Goal: Information Seeking & Learning: Understand process/instructions

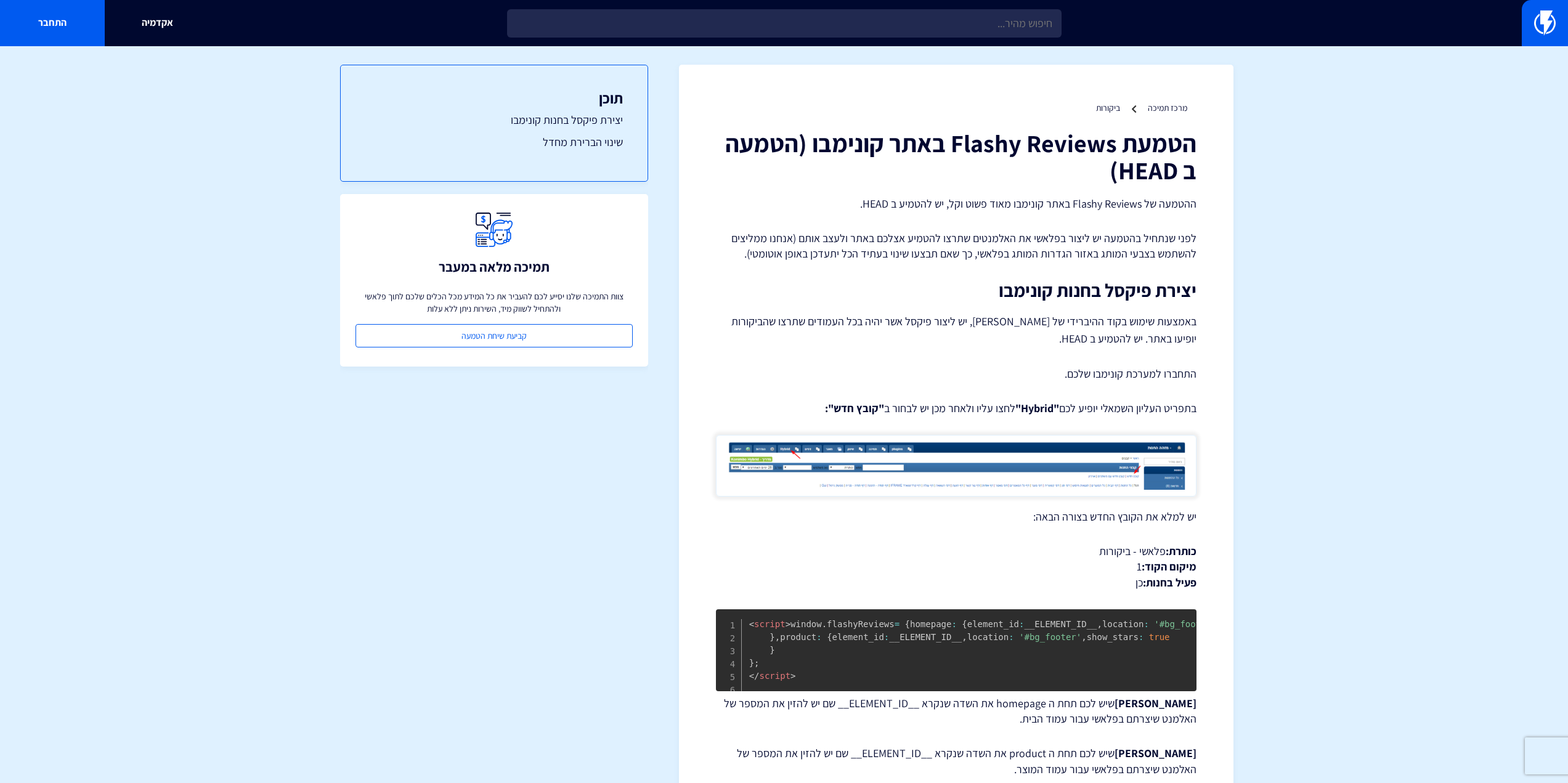
click at [1241, 261] on section "מרכז תמיכה ביקורות הטמעת Flashy Reviews באתר קונימבו (הטמעה ב HEAD) ההטמעה של F…" at bounding box center [784, 525] width 1568 height 958
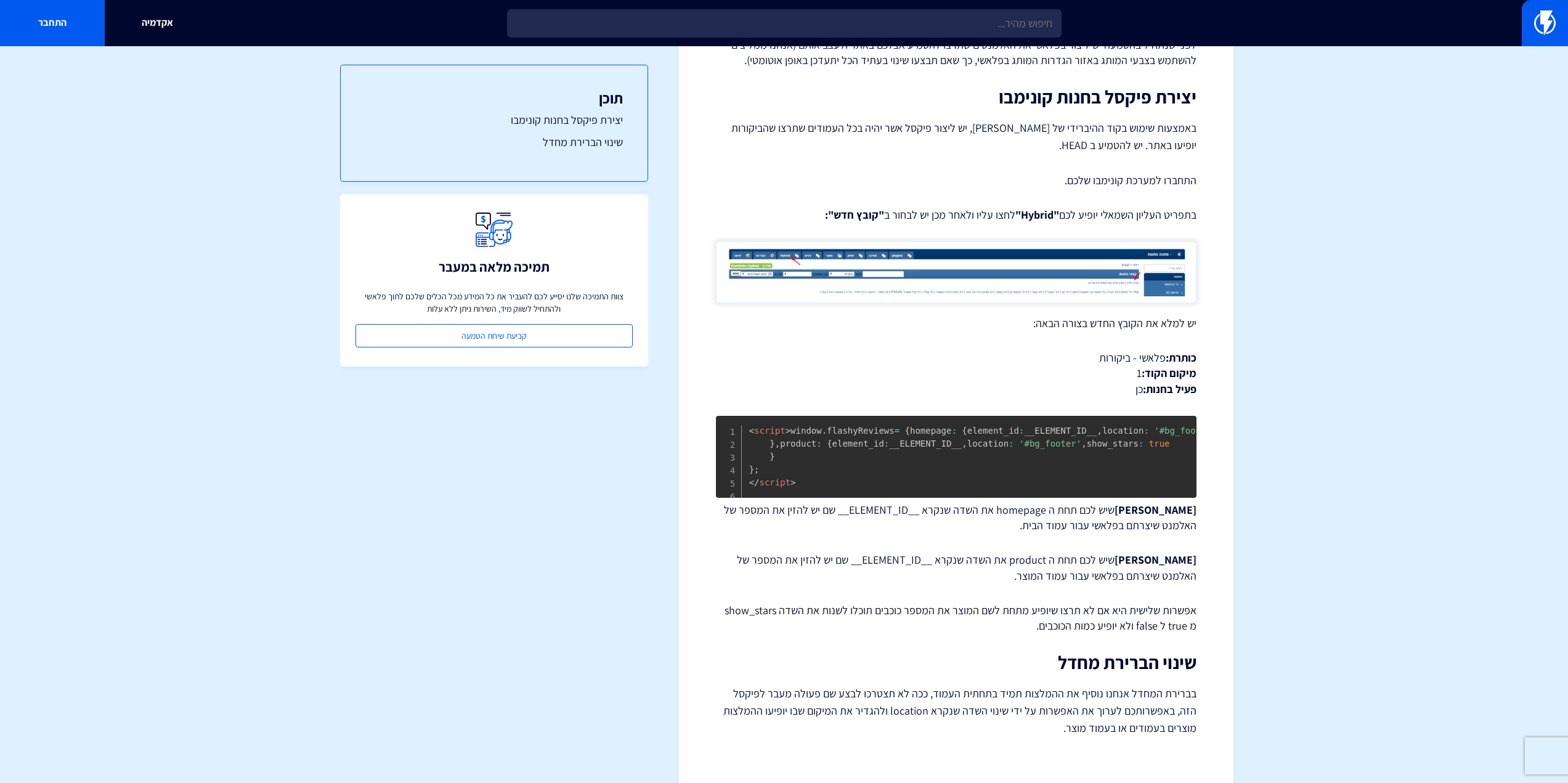
scroll to position [246, 0]
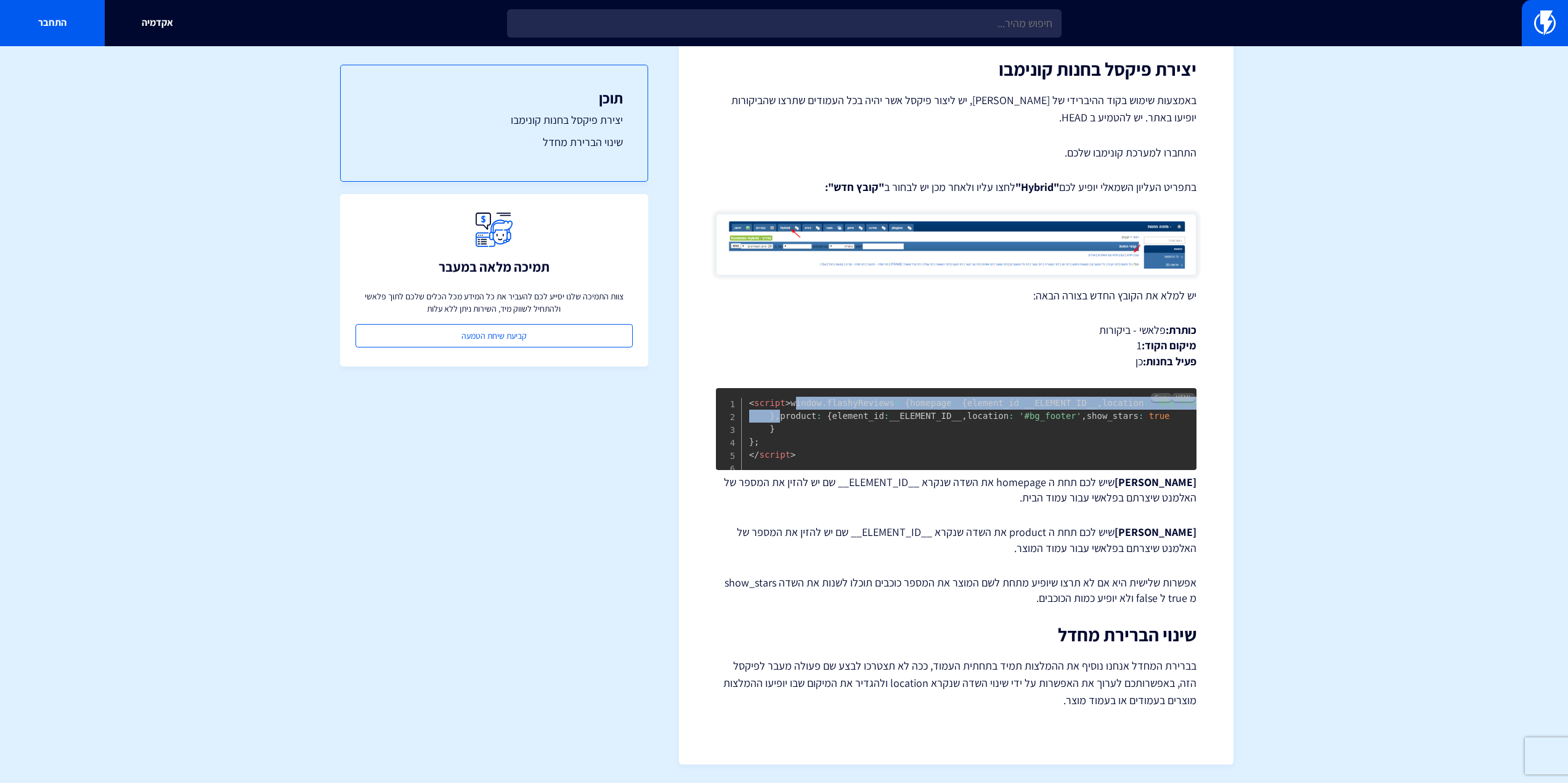
drag, startPoint x: 785, startPoint y: 448, endPoint x: 734, endPoint y: 385, distance: 81.1
click at [734, 388] on pre "< script > window . flashyReviews = { homepage : { element_id : __ELEMENT_ID__ …" at bounding box center [956, 429] width 480 height 82
click at [891, 418] on span "window . flashyReviews = { homepage : { element_id : __ELEMENT_ID__ , location …" at bounding box center [983, 422] width 467 height 48
click at [892, 418] on span "window . flashyReviews = { homepage : { element_id : __ELEMENT_ID__ , location …" at bounding box center [983, 422] width 467 height 48
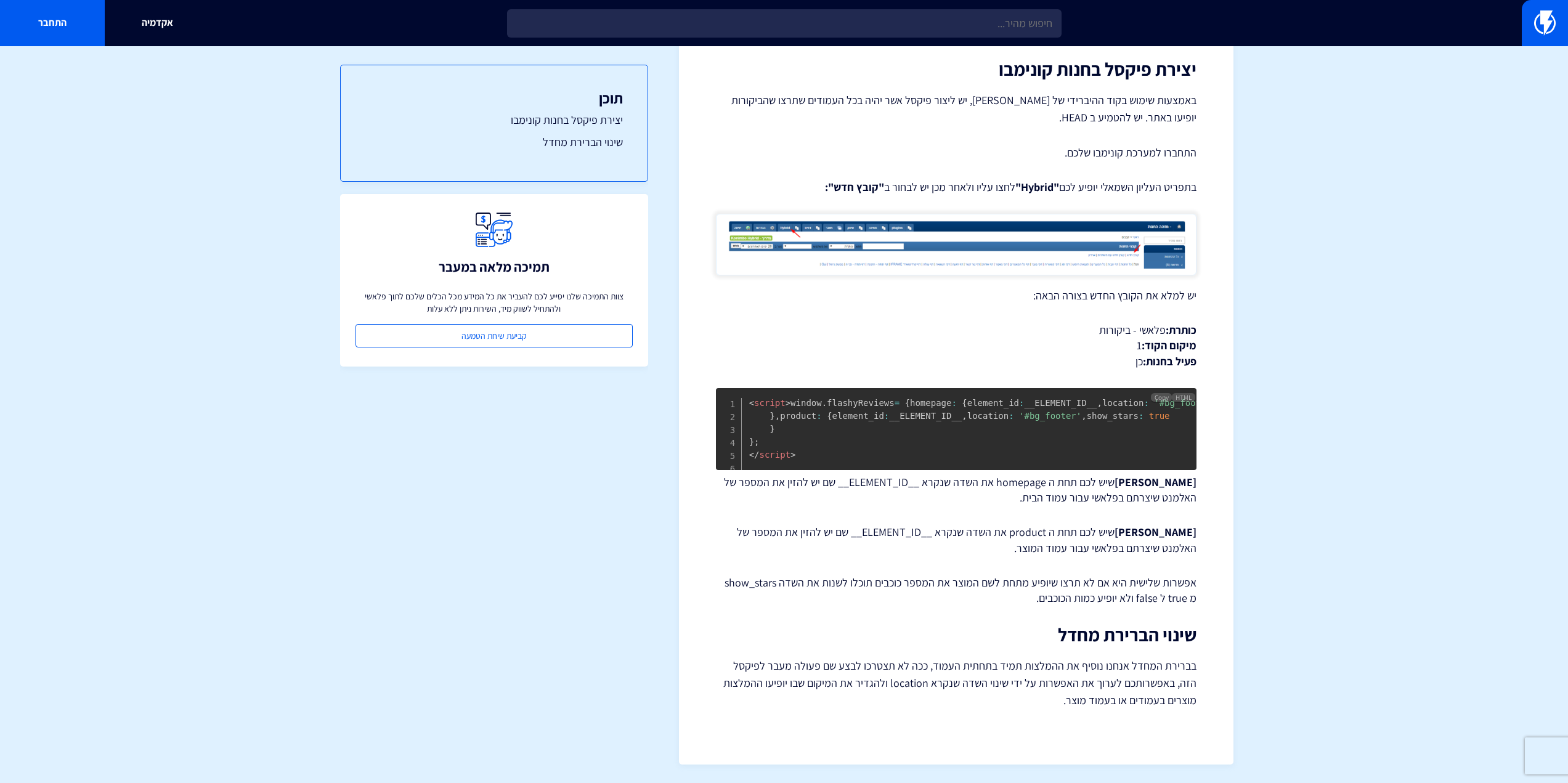
click at [1154, 408] on span "'#bg_footer'" at bounding box center [1185, 402] width 62 height 10
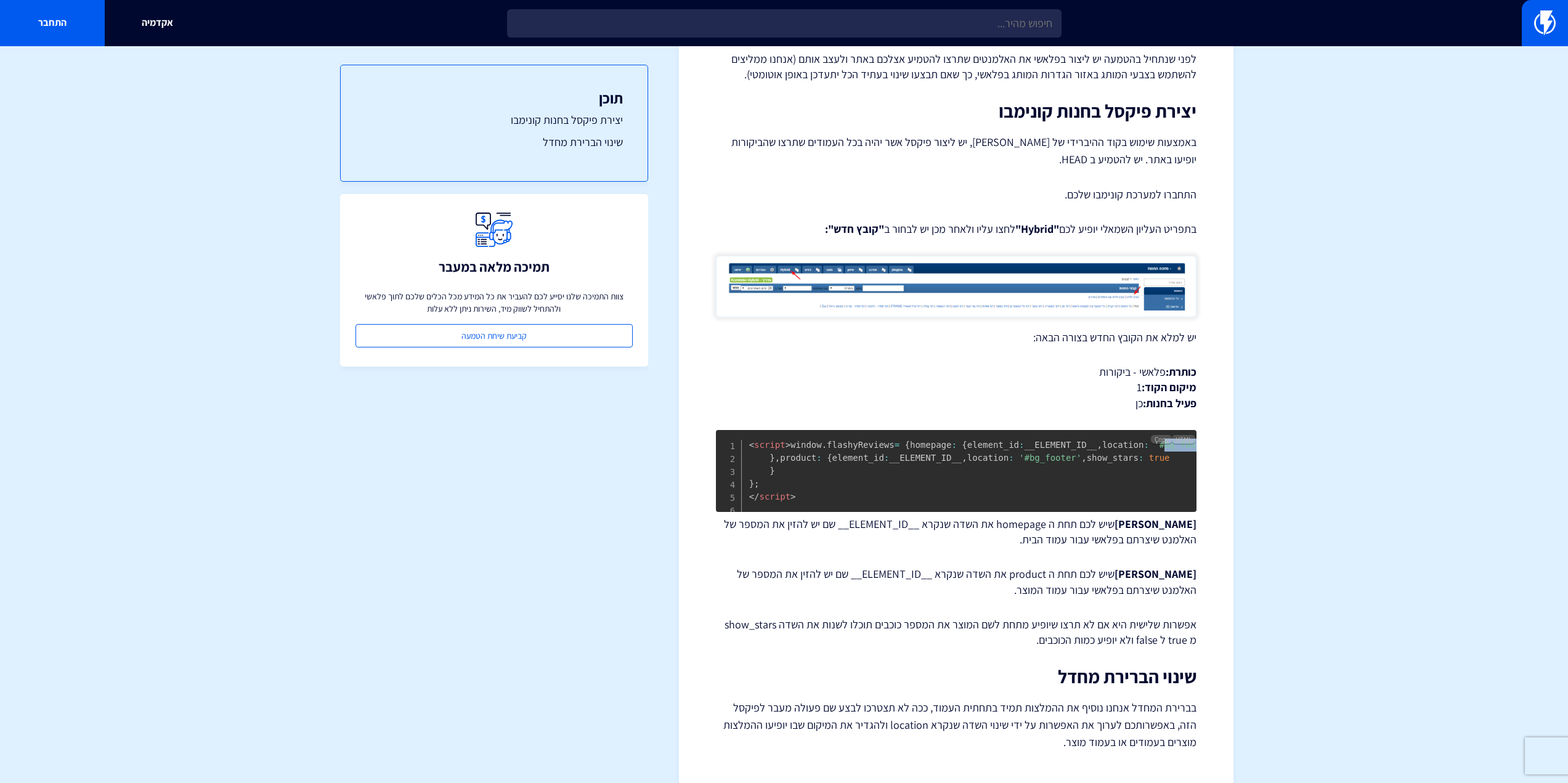
scroll to position [185, 0]
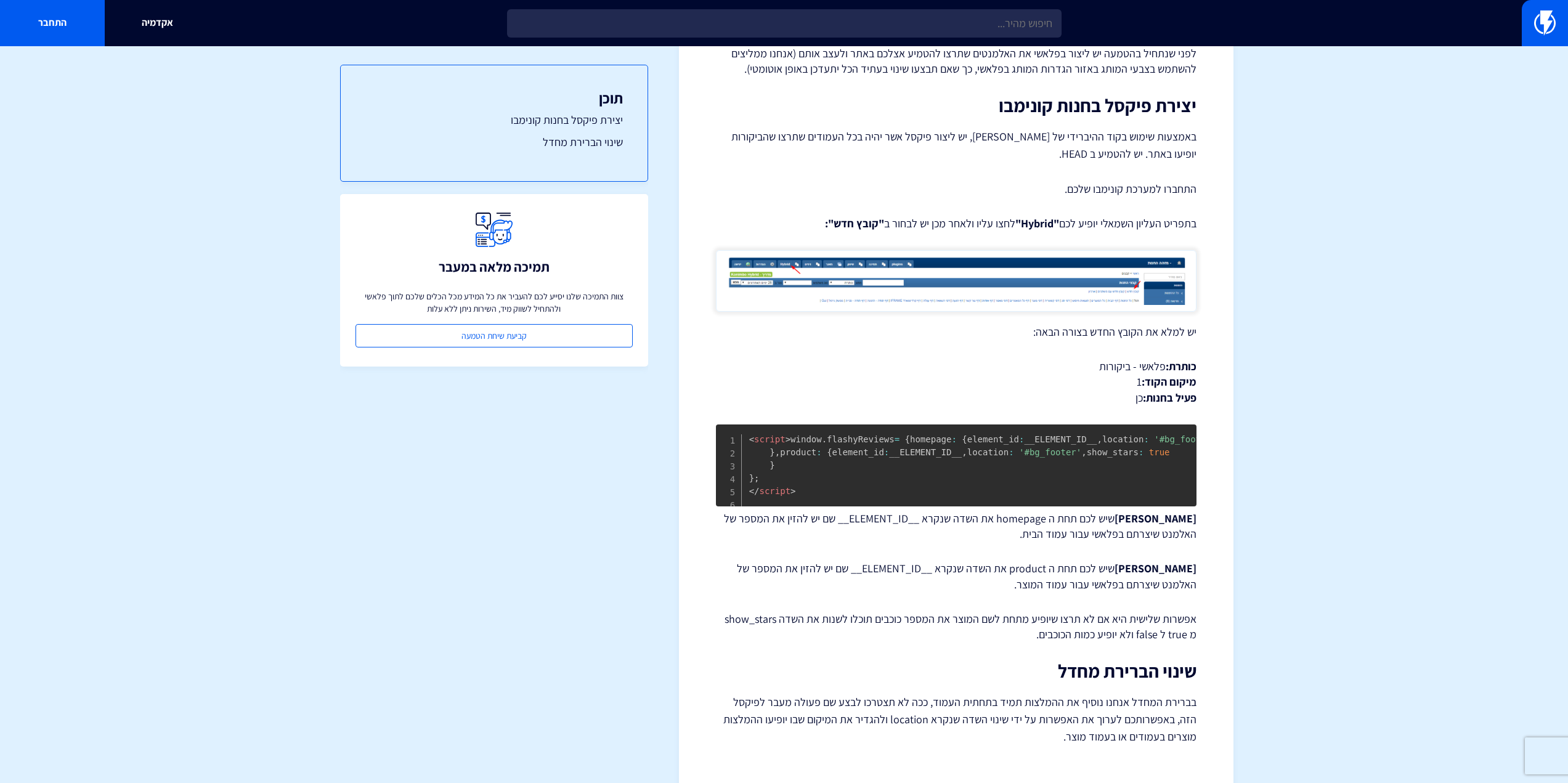
click at [596, 455] on div "תוכן יצירת פיקסל בחנות קונימבו שינוי הברירת מחדל תמיכה מלאה במעבר צוות התמיכה ש…" at bounding box center [494, 406] width 308 height 720
click at [239, 277] on section "מרכז תמיכה ביקורות הטמעת Flashy Reviews באתר קונימבו (הטמעה ב HEAD) ההטמעה של F…" at bounding box center [784, 341] width 1568 height 958
click at [968, 506] on pre "< script > window . flashyReviews = { homepage : { element_id : __ELEMENT_ID__ …" at bounding box center [956, 465] width 480 height 82
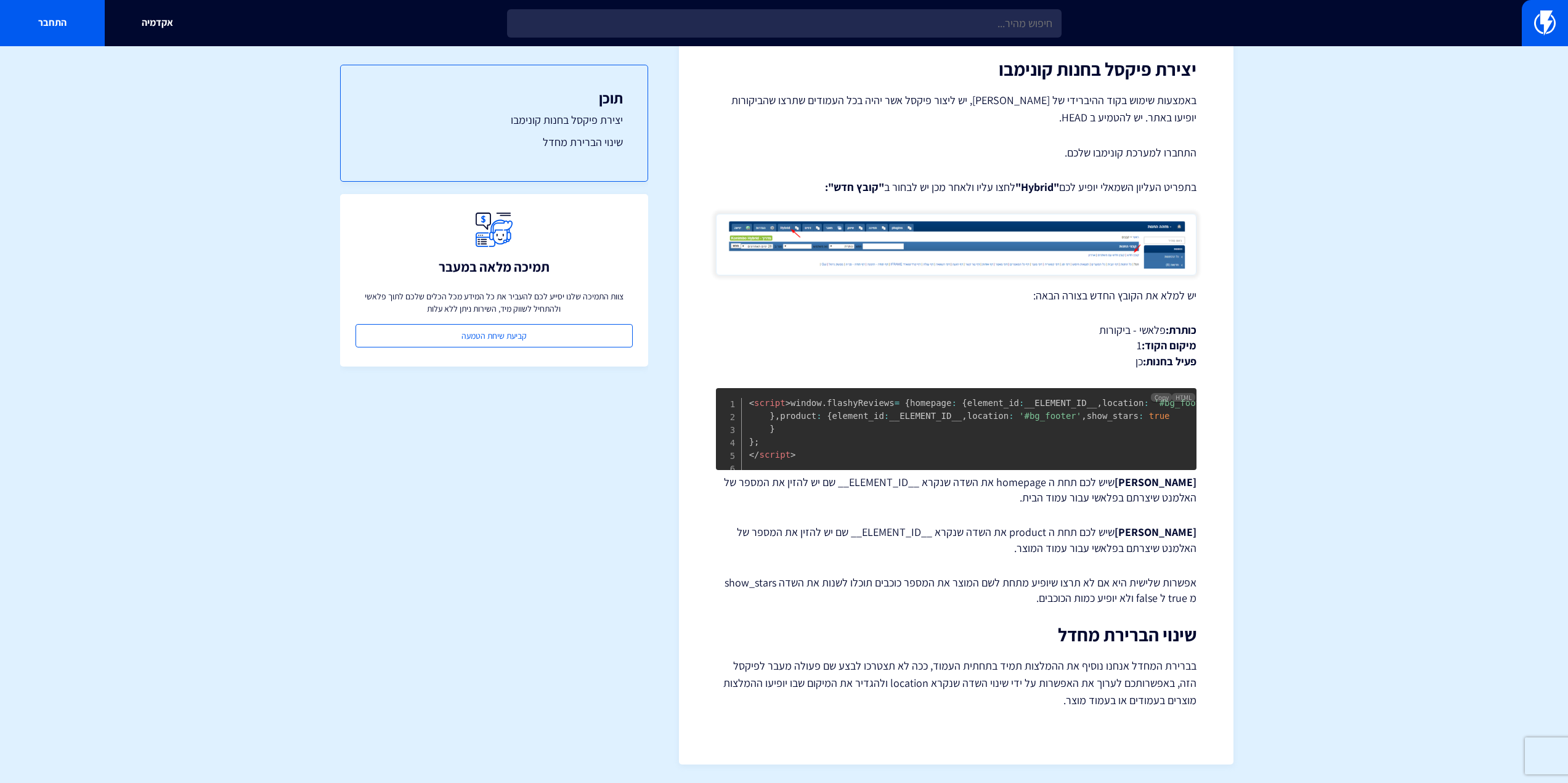
scroll to position [246, 0]
click at [851, 470] on pre "< script > window . flashyReviews = { homepage : { element_id : __ELEMENT_ID__ …" at bounding box center [956, 429] width 480 height 82
click at [1019, 421] on span "'#bg_footer'" at bounding box center [1050, 415] width 62 height 10
drag, startPoint x: 832, startPoint y: 484, endPoint x: 894, endPoint y: 480, distance: 62.1
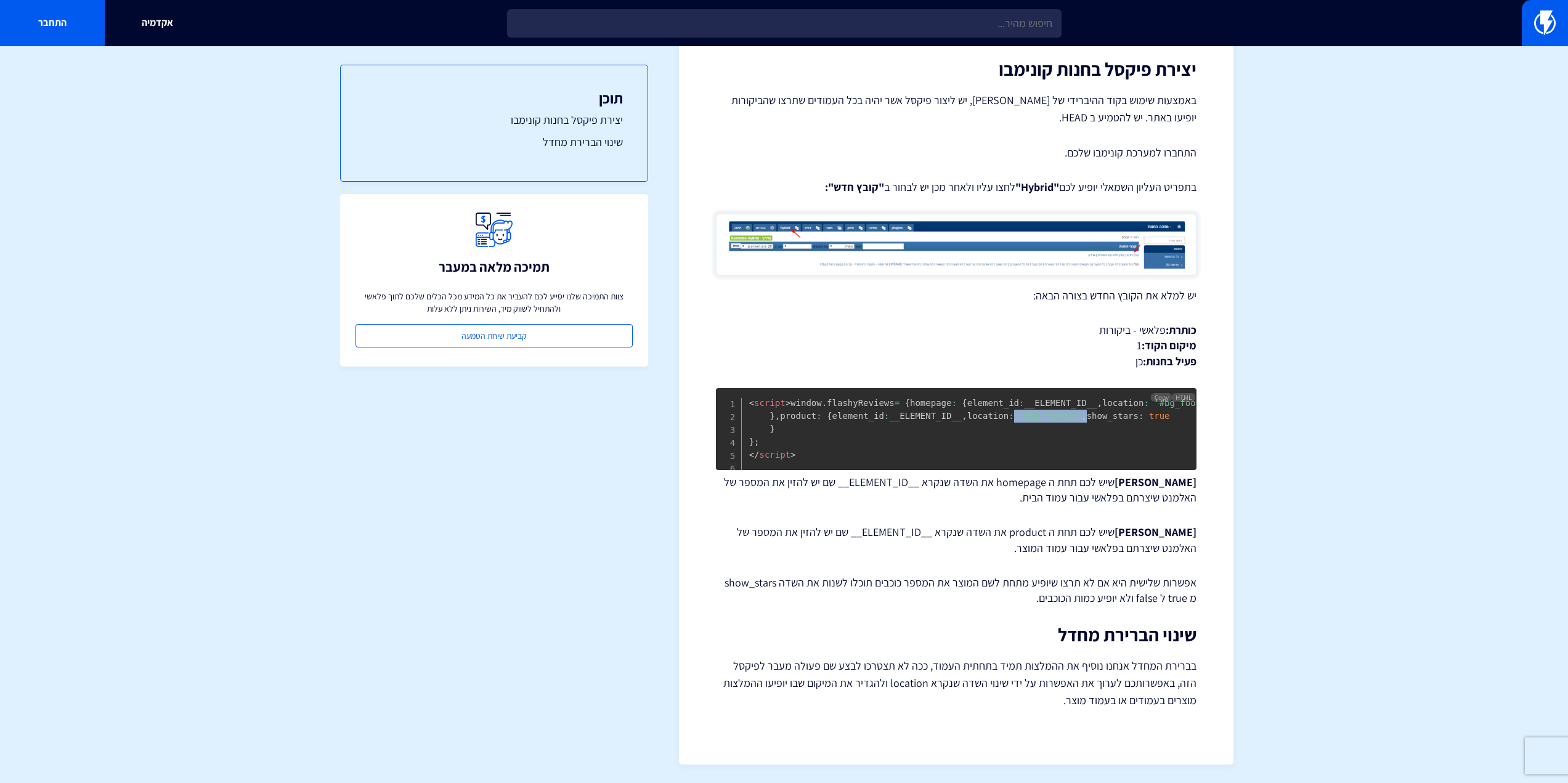
click at [894, 446] on span "window . flashyReviews = { homepage : { element_id : __ELEMENT_ID__ , location …" at bounding box center [983, 422] width 467 height 48
click at [1082, 421] on span "," at bounding box center [1084, 415] width 5 height 10
drag, startPoint x: 883, startPoint y: 481, endPoint x: 840, endPoint y: 482, distance: 43.0
click at [1019, 421] on span "'#bg_footer'" at bounding box center [1050, 415] width 62 height 10
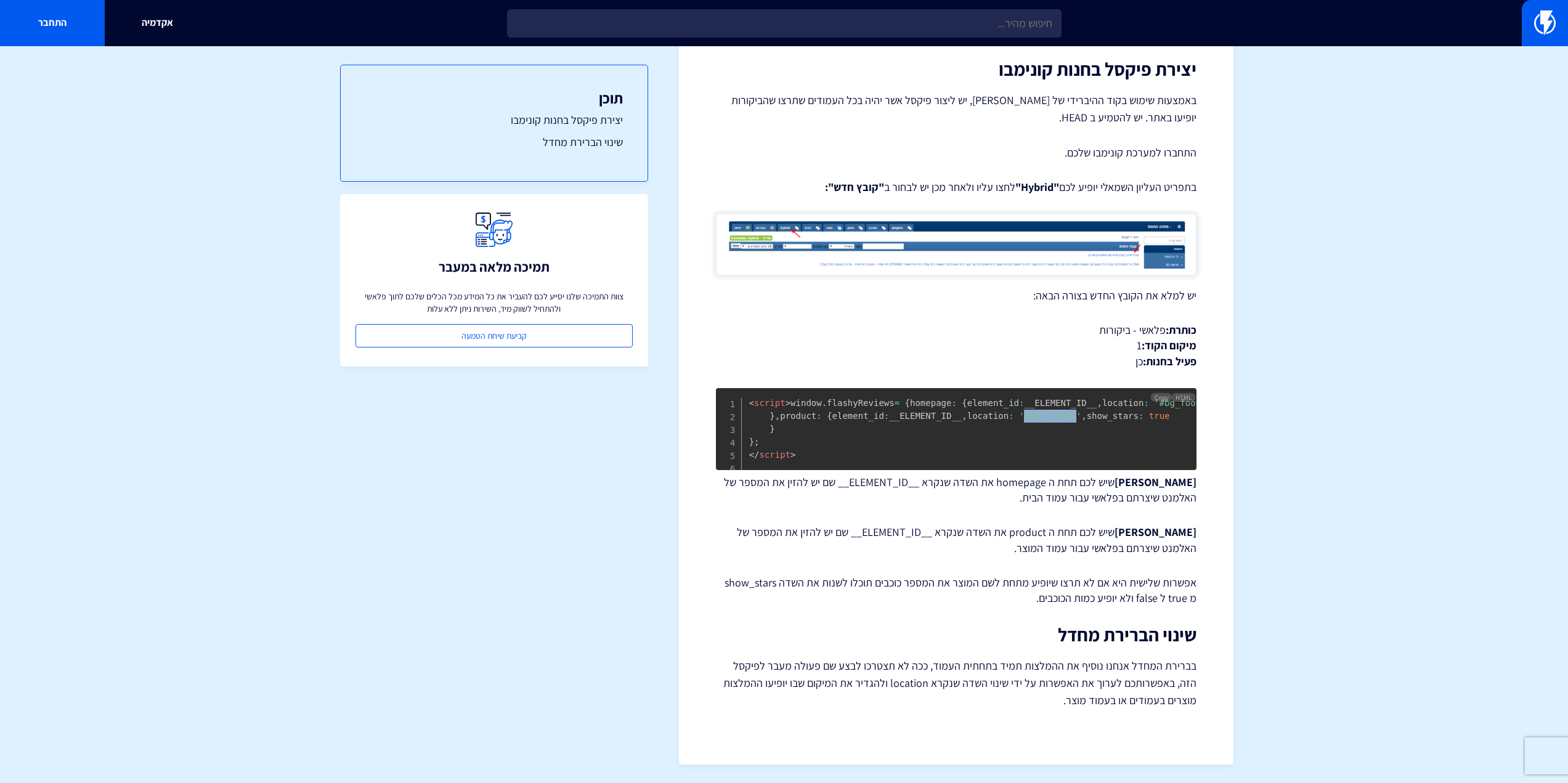
drag, startPoint x: 839, startPoint y: 482, endPoint x: 887, endPoint y: 481, distance: 48.0
click at [1019, 421] on span "'#bg_footer'" at bounding box center [1050, 415] width 62 height 10
click at [408, 501] on div "תוכן יצירת פיקסל בחנות קונימבו שינוי הברירת מחדל תמיכה מלאה במעבר צוות התמיכה ש…" at bounding box center [494, 406] width 308 height 720
drag, startPoint x: 1133, startPoint y: 559, endPoint x: 1134, endPoint y: 565, distance: 6.1
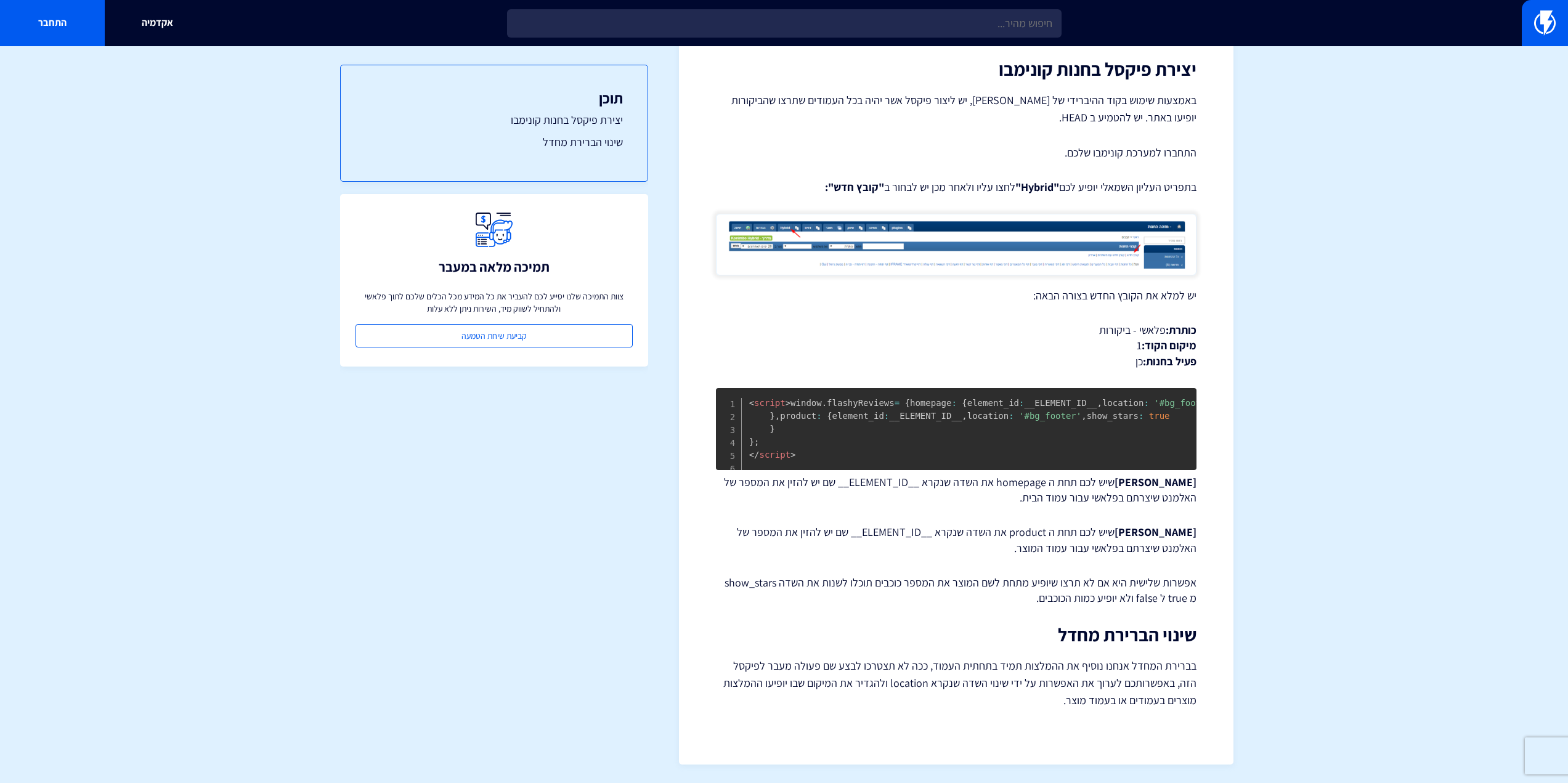
click at [1133, 560] on div "הטמעת Flashy Reviews באתר קונימבו (הטמעה ב HEAD) ההטמעה של Flashy Reviews באתר …" at bounding box center [956, 309] width 480 height 801
click at [1226, 510] on div "מרכז תמיכה ביקורות הטמעת Flashy Reviews באתר קונימבו (הטמעה ב HEAD) ההטמעה של F…" at bounding box center [956, 303] width 555 height 921
click at [1189, 690] on p "בברירת המחדל אנחנו נוסיף את ההמלצות תמיד בתחתית העמוד, ככה לא תצטרכו לבצע שם פע…" at bounding box center [956, 683] width 480 height 52
drag, startPoint x: 812, startPoint y: 683, endPoint x: 1225, endPoint y: 679, distance: 413.0
click at [1225, 679] on div "מרכז תמיכה ביקורות הטמעת Flashy Reviews באתר קונימבו (הטמעה ב HEAD) ההטמעה של F…" at bounding box center [956, 303] width 555 height 921
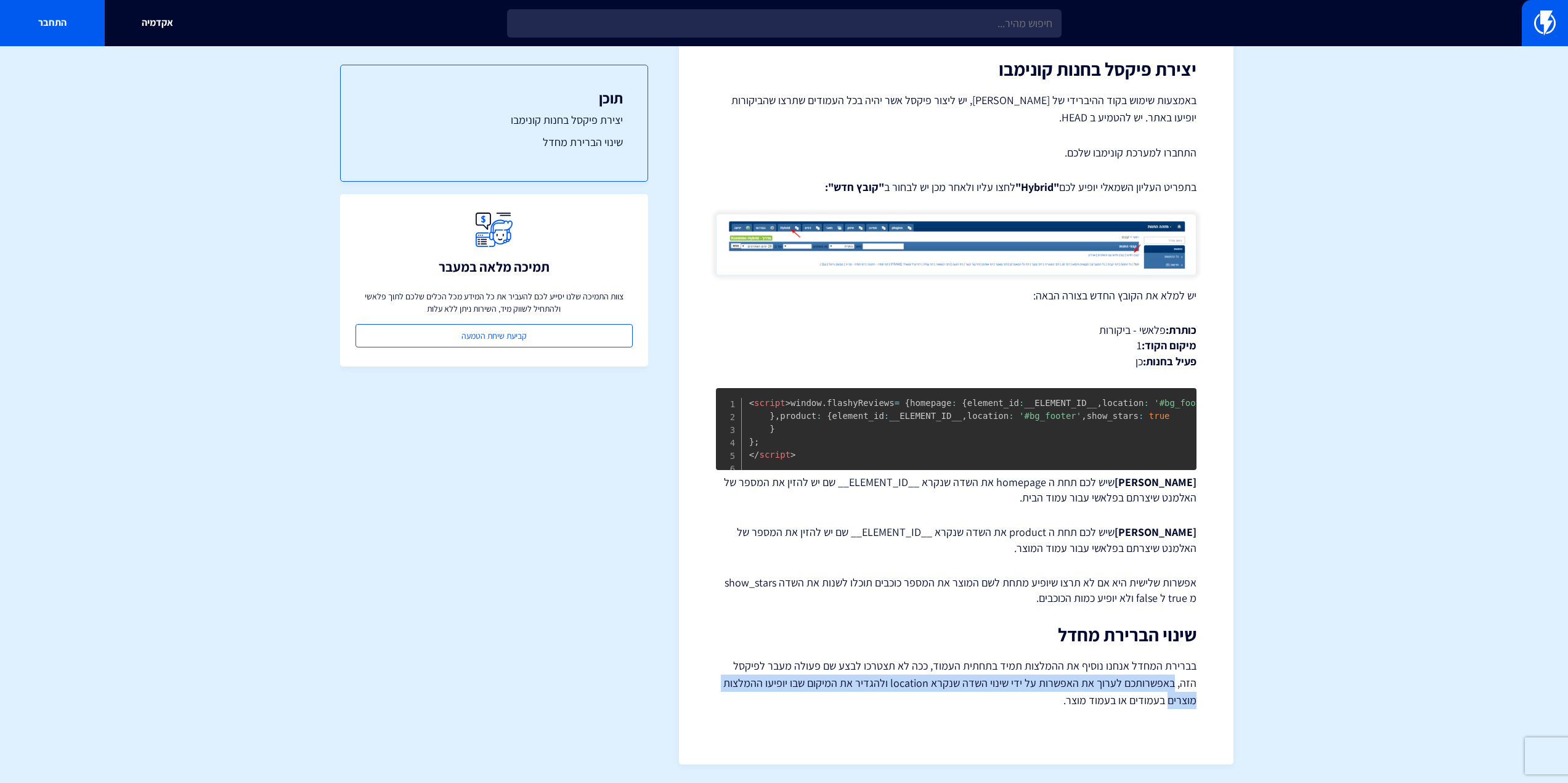
click at [1225, 679] on div "מרכז תמיכה ביקורות הטמעת Flashy Reviews באתר קונימבו (הטמעה ב HEAD) ההטמעה של F…" at bounding box center [956, 303] width 555 height 921
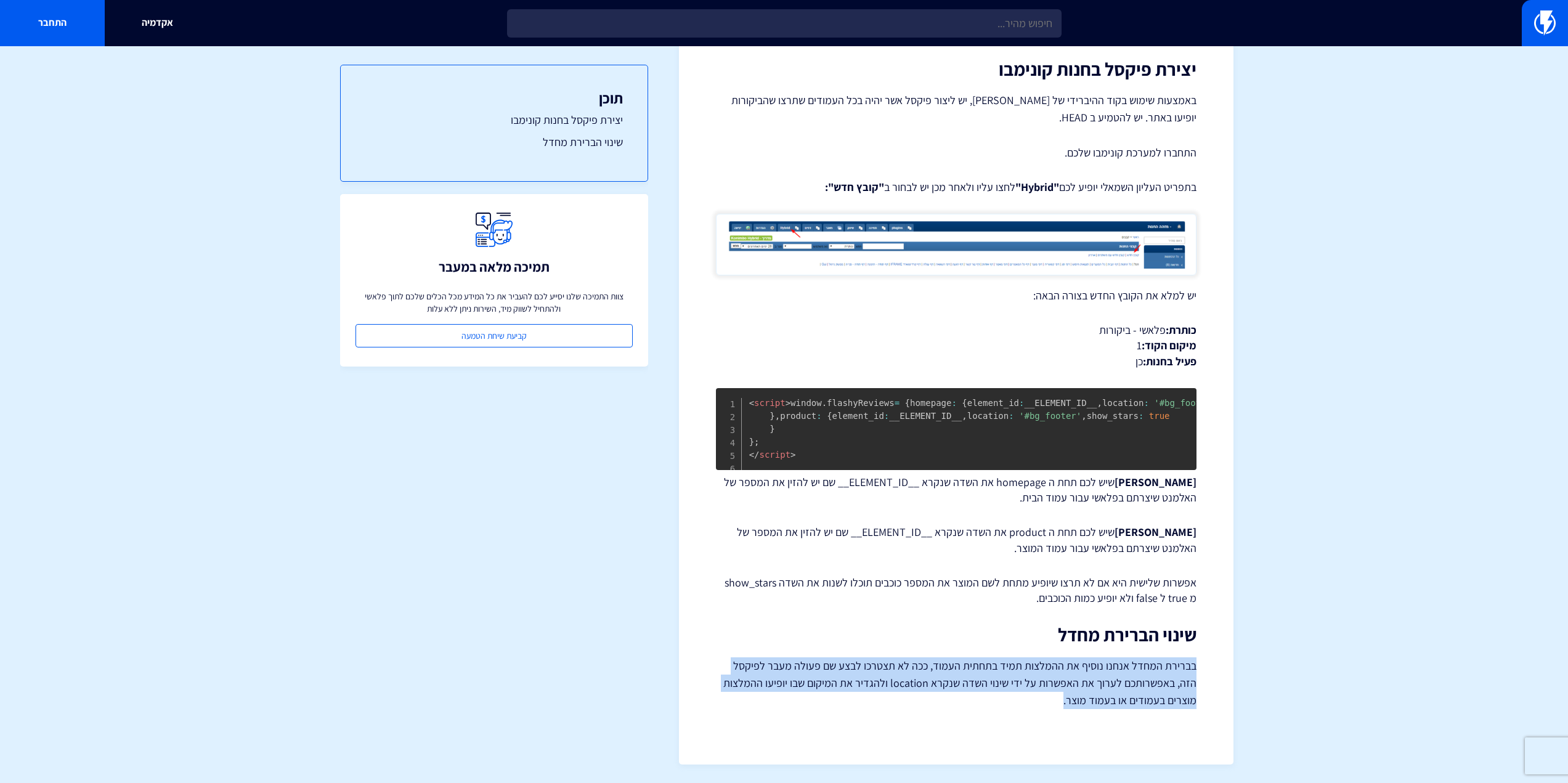
drag, startPoint x: 1112, startPoint y: 696, endPoint x: 1202, endPoint y: 669, distance: 94.0
click at [1202, 669] on div "מרכז תמיכה ביקורות הטמעת Flashy Reviews באתר קונימבו (הטמעה ב HEAD) ההטמעה של F…" at bounding box center [956, 303] width 555 height 921
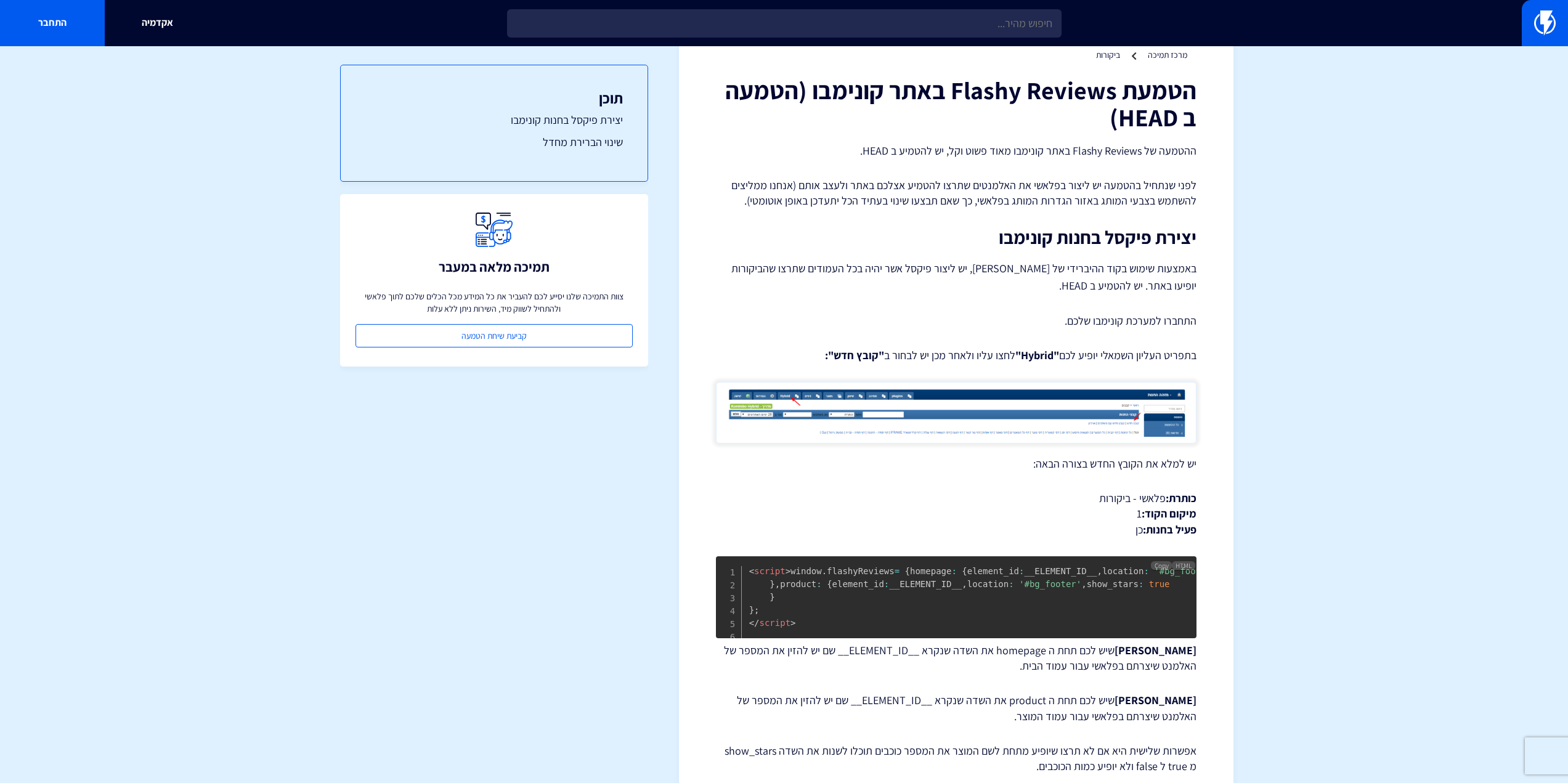
scroll to position [0, 0]
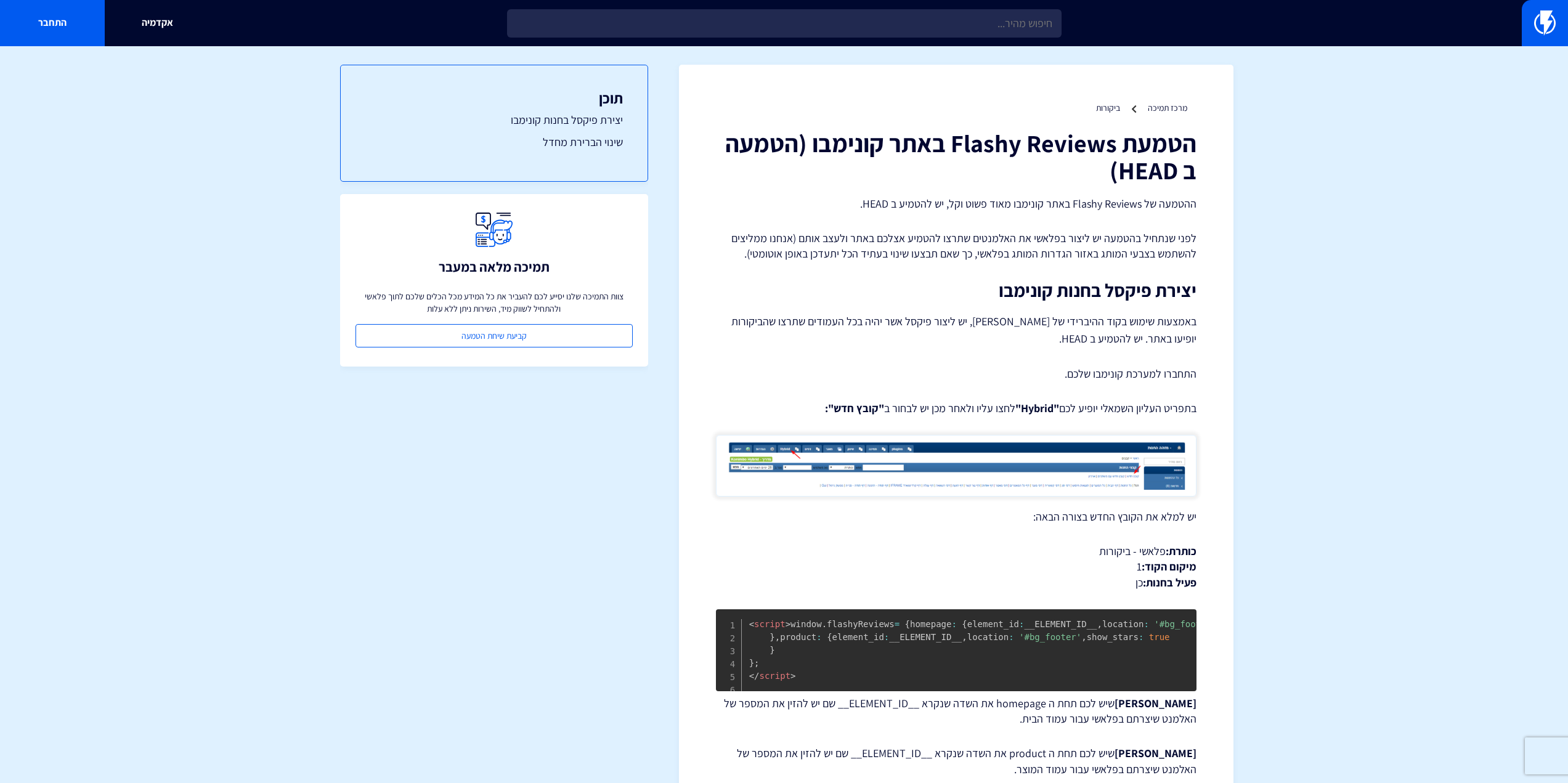
click at [909, 470] on img at bounding box center [956, 466] width 480 height 62
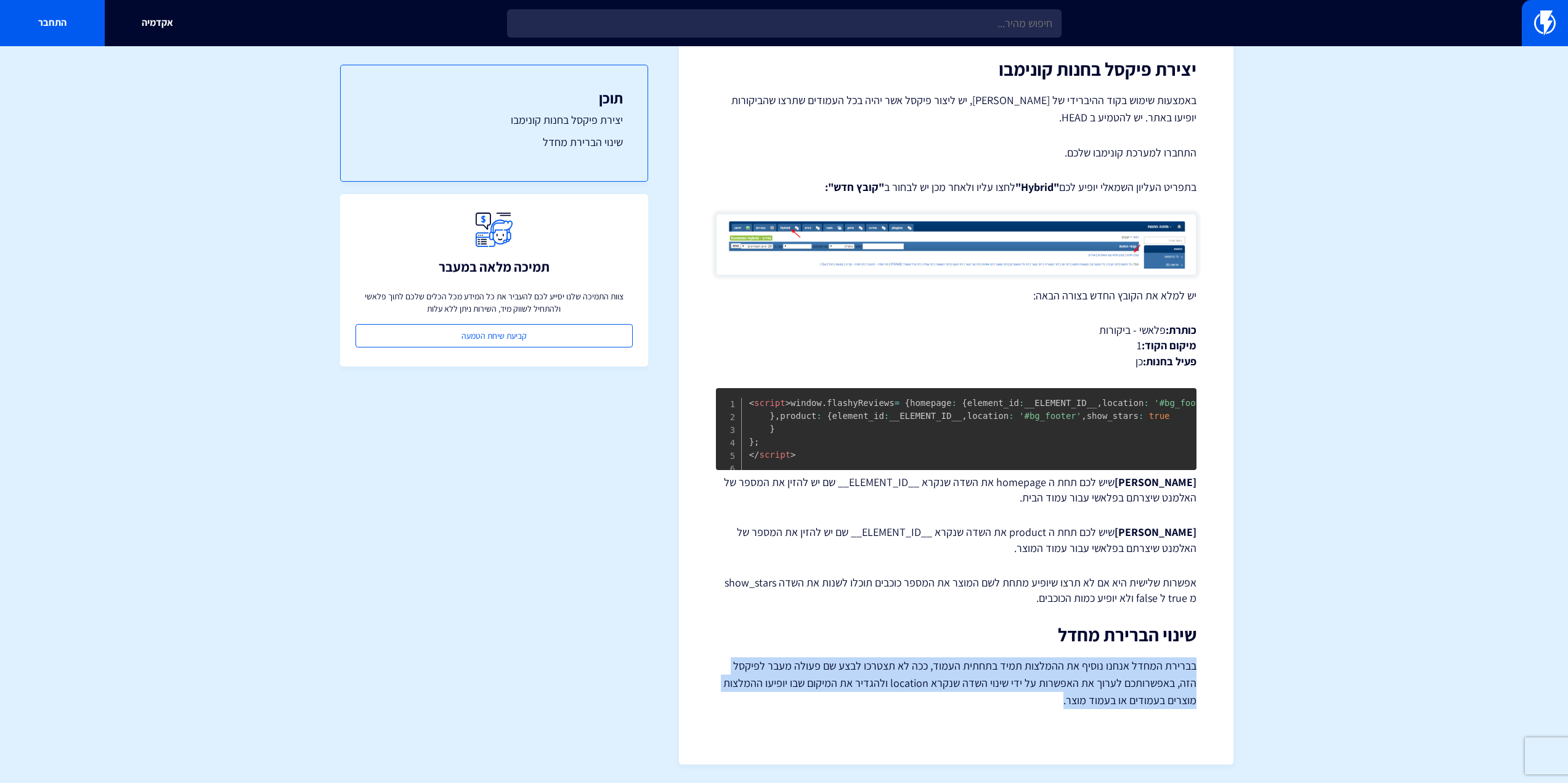
scroll to position [324, 0]
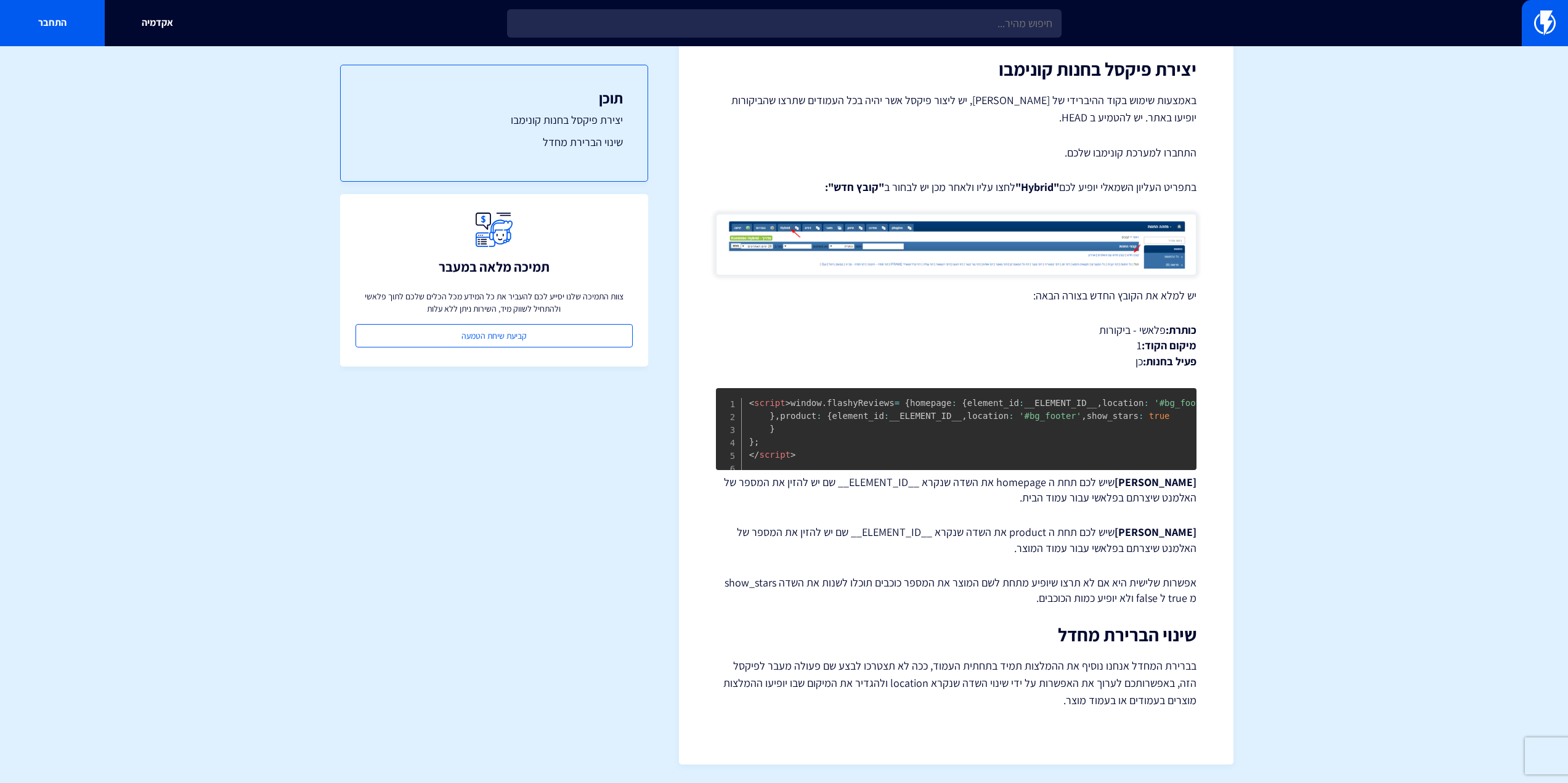
click at [1215, 532] on div "מרכז תמיכה ביקורות הטמעת Flashy Reviews באתר קונימבו (הטמעה ב HEAD) ההטמעה של F…" at bounding box center [956, 303] width 555 height 921
drag, startPoint x: 909, startPoint y: 405, endPoint x: 785, endPoint y: 402, distance: 124.0
click at [785, 402] on pre "< script > window . flashyReviews = { homepage : { element_id : __ELEMENT_ID__ …" at bounding box center [956, 429] width 480 height 82
drag, startPoint x: 829, startPoint y: 402, endPoint x: 844, endPoint y: 403, distance: 15.0
click at [831, 402] on span "window . flashyReviews = { homepage : { element_id : __ELEMENT_ID__ , location …" at bounding box center [983, 422] width 467 height 48
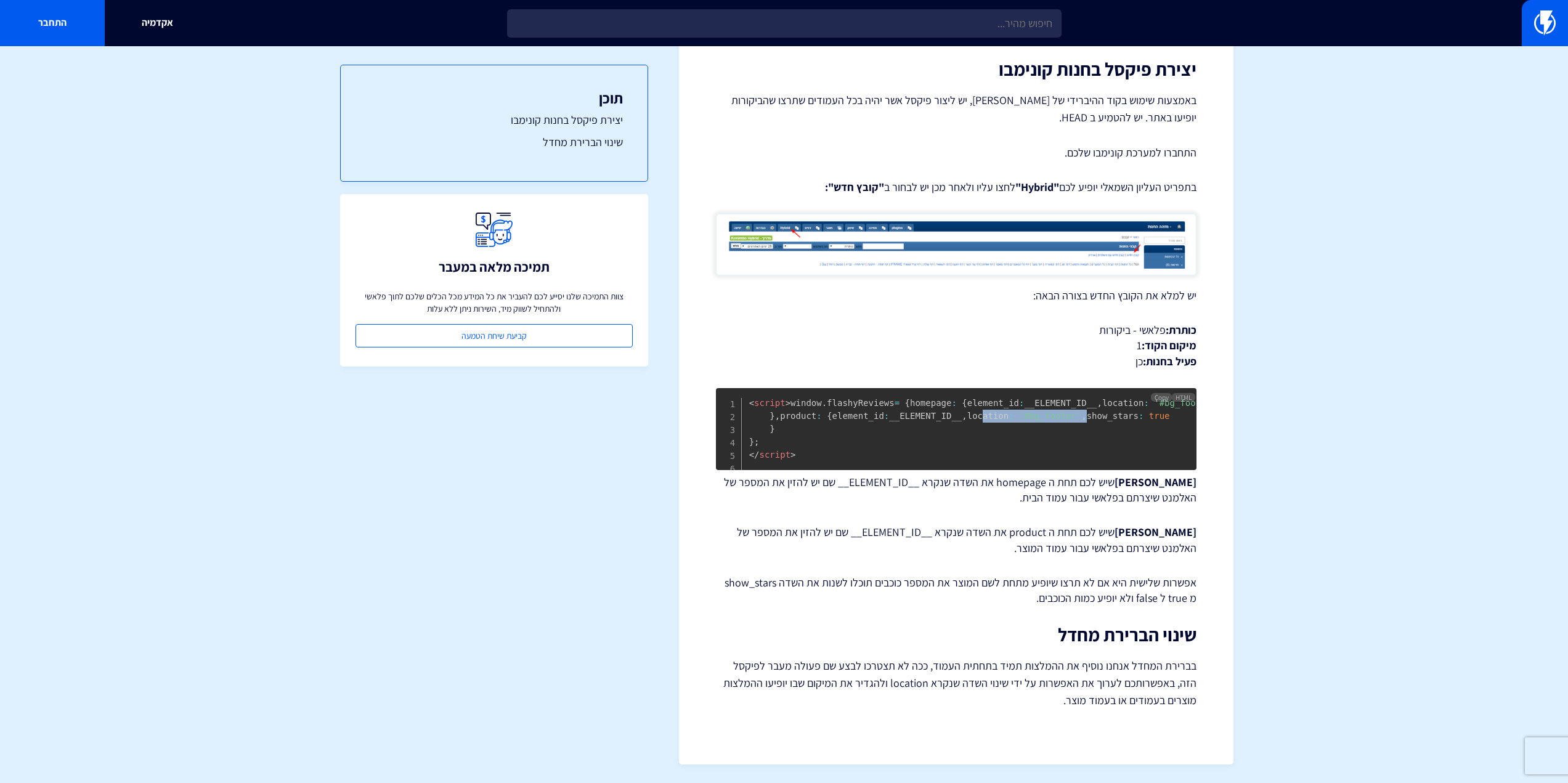
click at [1019, 411] on span "'#bg_footer'" at bounding box center [1050, 415] width 62 height 10
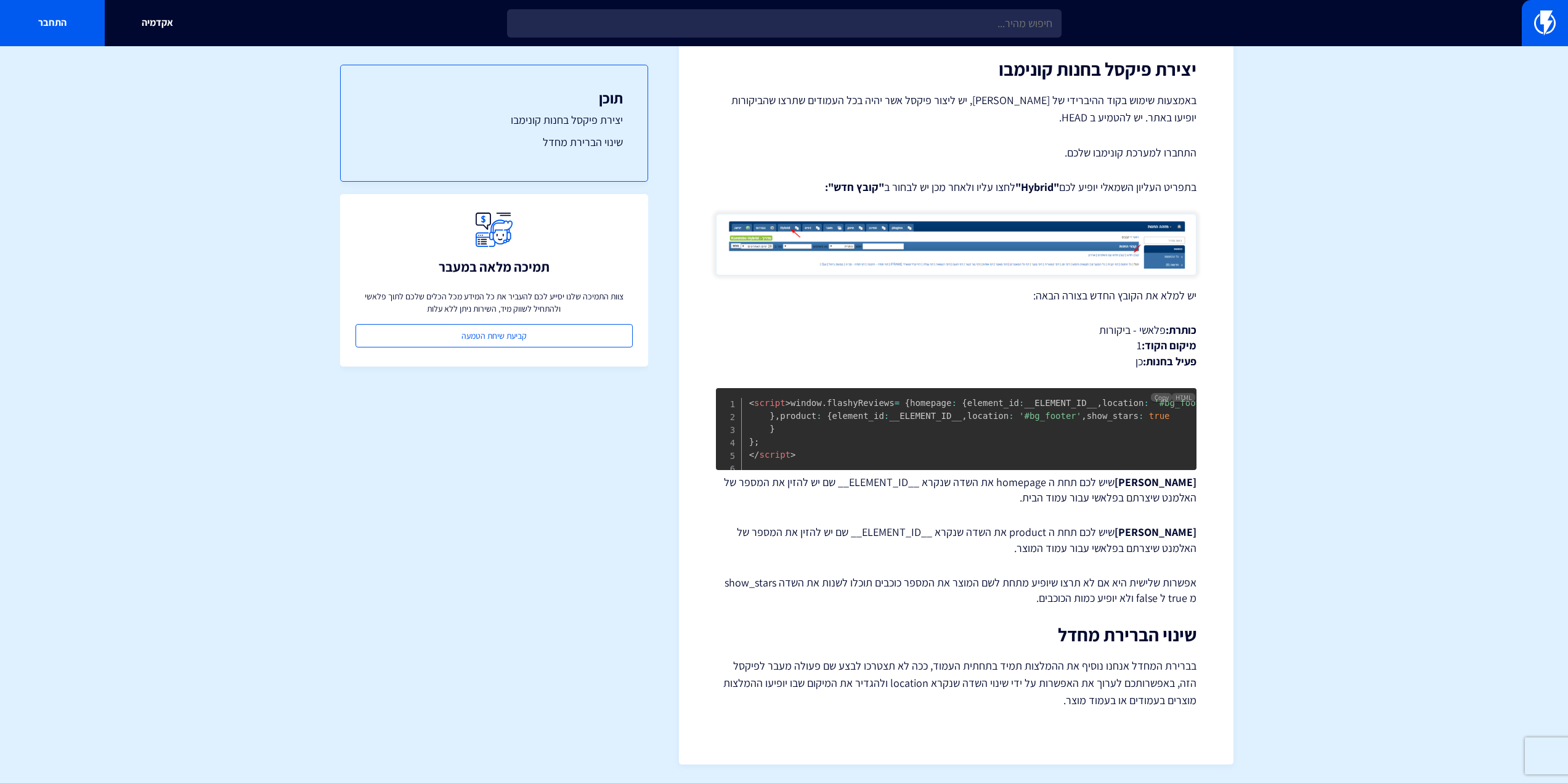
click at [1149, 415] on span "true" at bounding box center [1160, 415] width 21 height 10
drag, startPoint x: 834, startPoint y: 402, endPoint x: 904, endPoint y: 402, distance: 70.0
click at [904, 402] on pre "< script > window . flashyReviews = { homepage : { element_id : __ELEMENT_ID__ …" at bounding box center [956, 429] width 480 height 82
drag, startPoint x: 892, startPoint y: 403, endPoint x: 833, endPoint y: 407, distance: 59.1
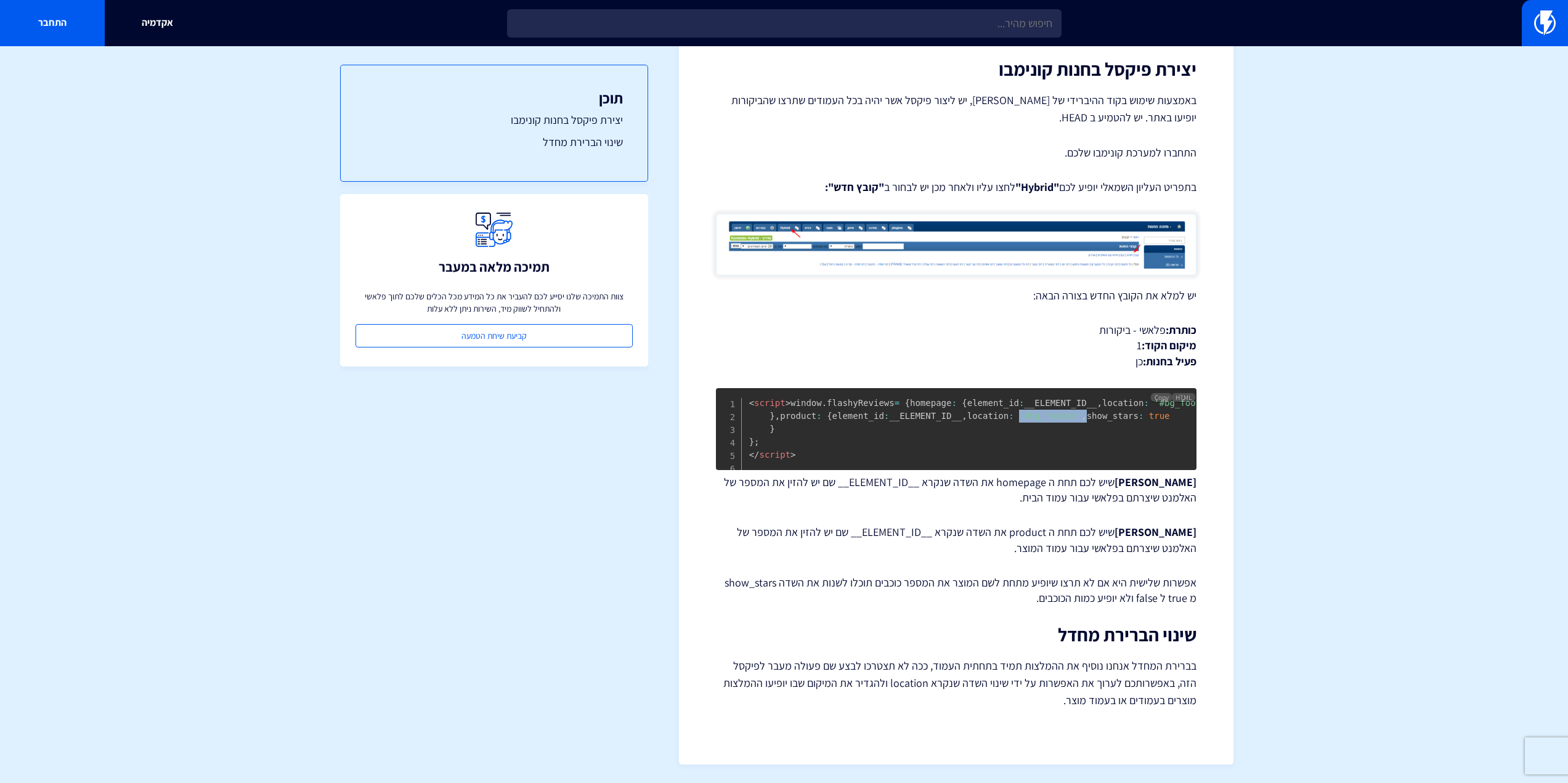
click at [833, 407] on pre "< script > window . flashyReviews = { homepage : { element_id : __ELEMENT_ID__ …" at bounding box center [956, 429] width 480 height 82
click at [931, 407] on pre "< script > window . flashyReviews = { homepage : { element_id : __ELEMENT_ID__ …" at bounding box center [956, 429] width 480 height 82
drag, startPoint x: 909, startPoint y: 401, endPoint x: 802, endPoint y: 408, distance: 107.2
click at [802, 408] on pre "< script > window . flashyReviews = { homepage : { element_id : __ELEMENT_ID__ …" at bounding box center [956, 429] width 480 height 82
click at [813, 409] on pre "< script > window . flashyReviews = { homepage : { element_id : __ELEMENT_ID__ …" at bounding box center [956, 429] width 480 height 82
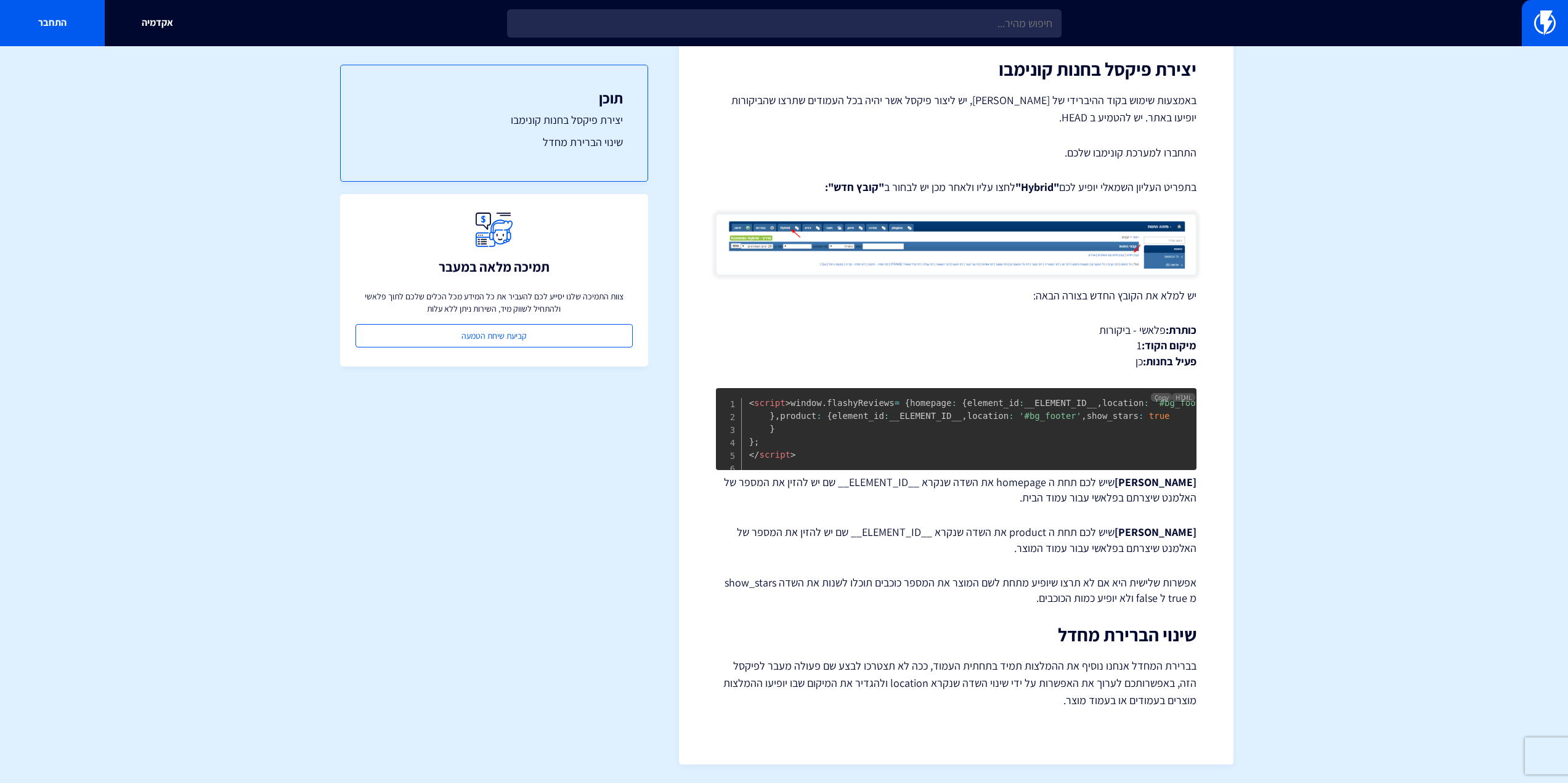
click at [824, 408] on pre "< script > window . flashyReviews = { homepage : { element_id : __ELEMENT_ID__ …" at bounding box center [956, 429] width 480 height 82
click at [1019, 411] on span "'#bg_footer'" at bounding box center [1050, 415] width 62 height 10
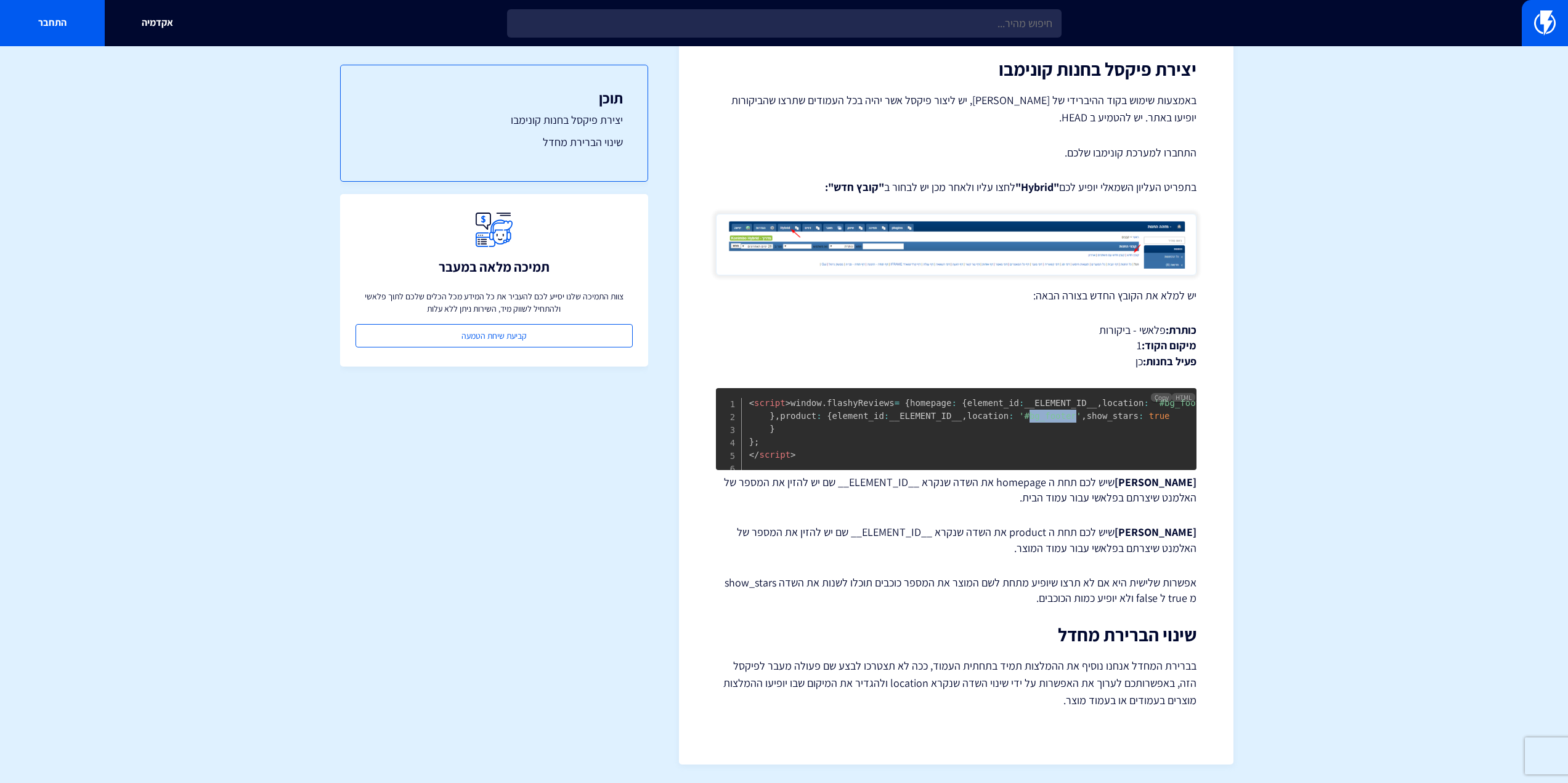
click at [1019, 411] on span "'#bg_footer'" at bounding box center [1050, 415] width 62 height 10
click at [1006, 430] on pre "< script > window . flashyReviews = { homepage : { element_id : __ELEMENT_ID__ …" at bounding box center [956, 429] width 480 height 82
click at [1198, 400] on div "מרכז תמיכה ביקורות הטמעת Flashy Reviews באתר קונימבו (הטמעה ב HEAD) ההטמעה של F…" at bounding box center [956, 303] width 555 height 921
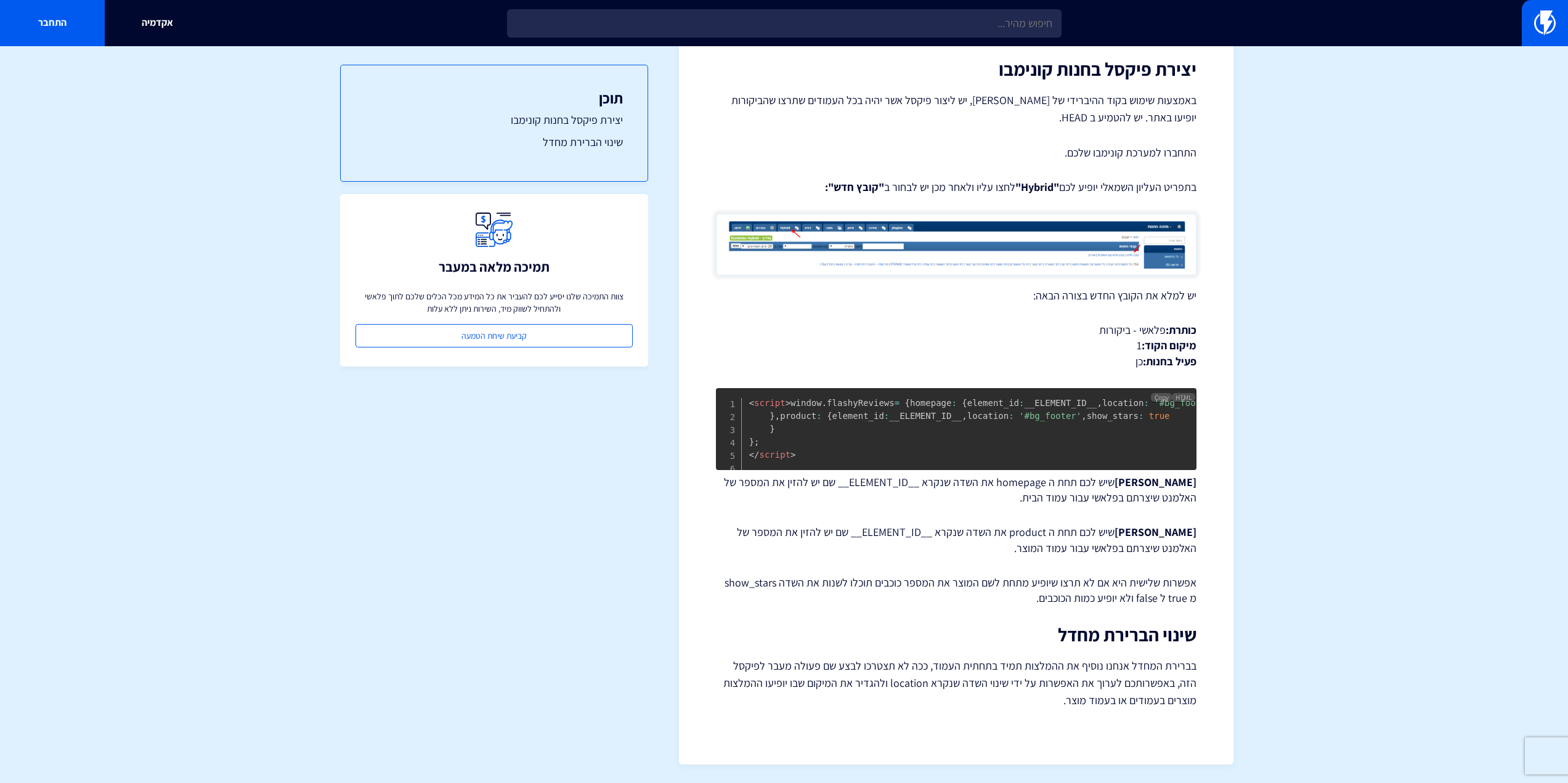
click at [1019, 421] on span "'#bg_footer'" at bounding box center [1050, 415] width 62 height 10
click at [939, 457] on pre "< script > window . flashyReviews = { homepage : { element_id : __ELEMENT_ID__ …" at bounding box center [956, 429] width 480 height 82
drag, startPoint x: 913, startPoint y: 419, endPoint x: 796, endPoint y: 420, distance: 117.0
click at [773, 424] on pre "< script > window . flashyReviews = { homepage : { element_id : __ELEMENT_ID__ …" at bounding box center [956, 429] width 480 height 82
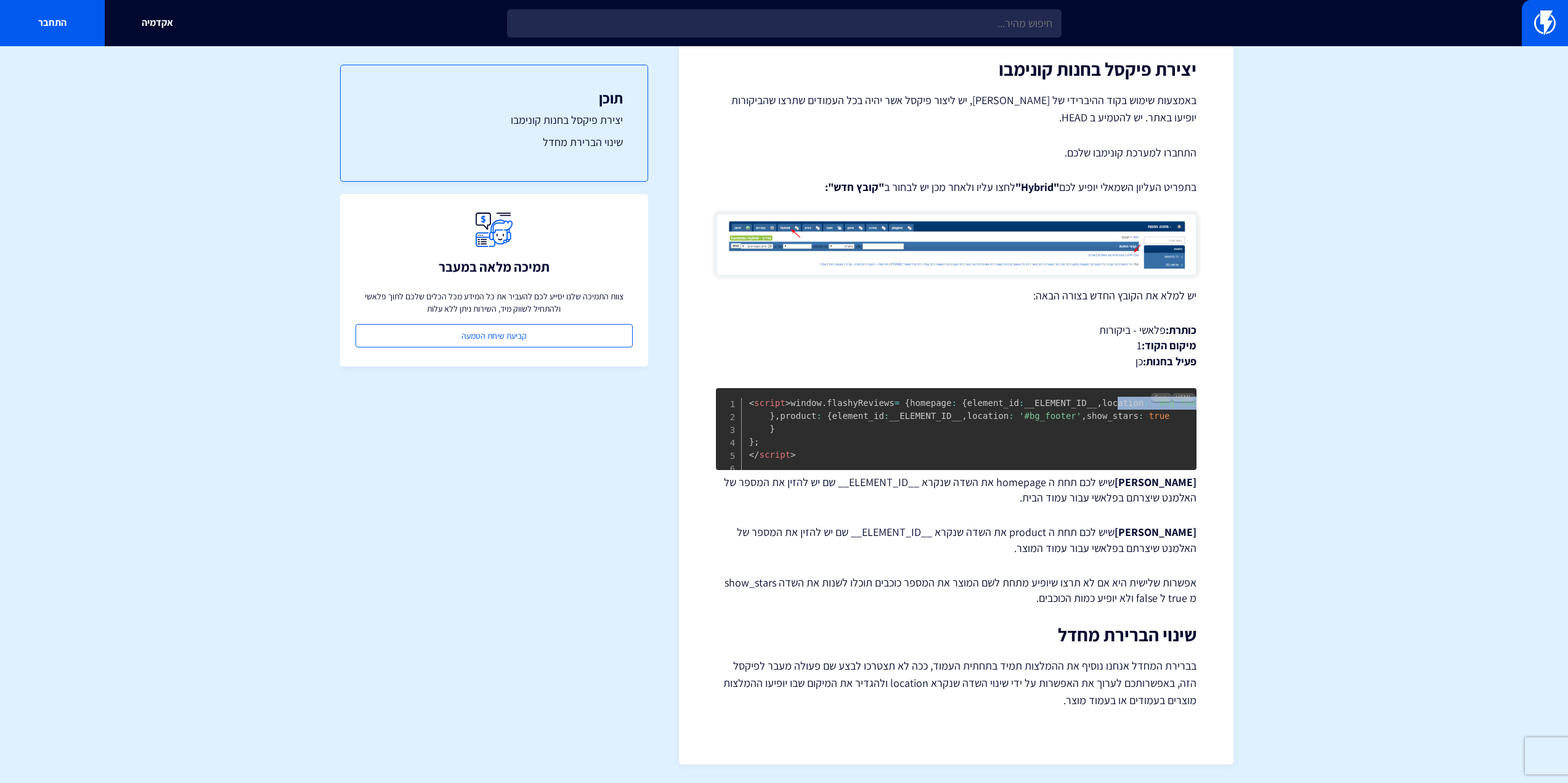
drag, startPoint x: 883, startPoint y: 371, endPoint x: 787, endPoint y: 363, distance: 96.3
click at [784, 388] on pre "< script > window . flashyReviews = { homepage : { element_id : __ELEMENT_ID__ …" at bounding box center [956, 429] width 480 height 82
drag, startPoint x: 905, startPoint y: 420, endPoint x: 785, endPoint y: 415, distance: 120.1
click at [785, 415] on pre "< script > window . flashyReviews = { homepage : { element_id : __ELEMENT_ID__ …" at bounding box center [956, 429] width 480 height 82
drag, startPoint x: 909, startPoint y: 360, endPoint x: 789, endPoint y: 366, distance: 120.1
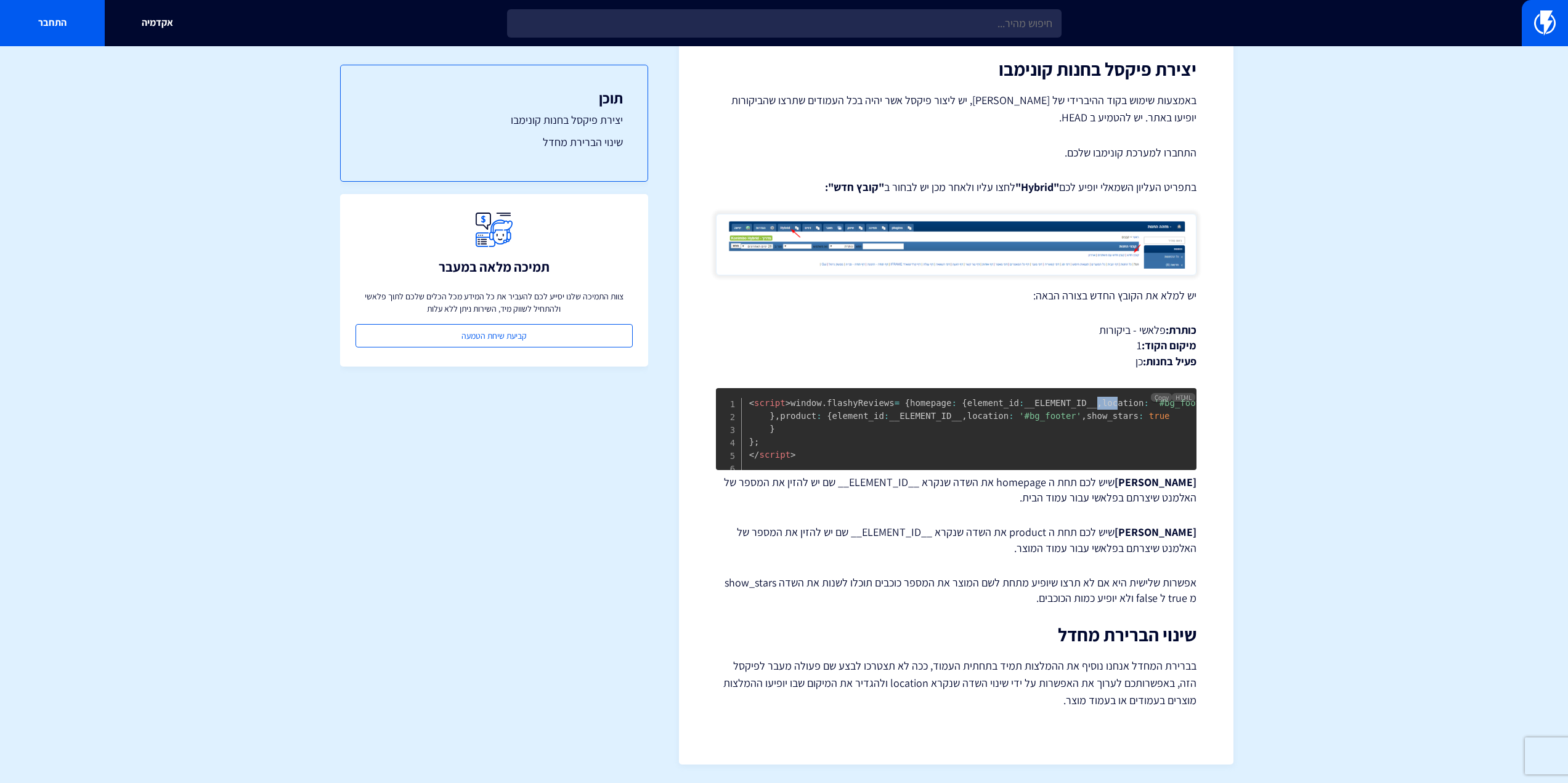
click at [789, 388] on pre "< script > window . flashyReviews = { homepage : { element_id : __ELEMENT_ID__ …" at bounding box center [956, 429] width 480 height 82
click at [805, 398] on span "window . flashyReviews = { homepage : { element_id : __ELEMENT_ID__ , location …" at bounding box center [983, 422] width 467 height 48
click at [1154, 398] on span "'#bg_footer'" at bounding box center [1185, 402] width 62 height 10
click at [1019, 421] on span "'#bg_footer'" at bounding box center [1050, 415] width 62 height 10
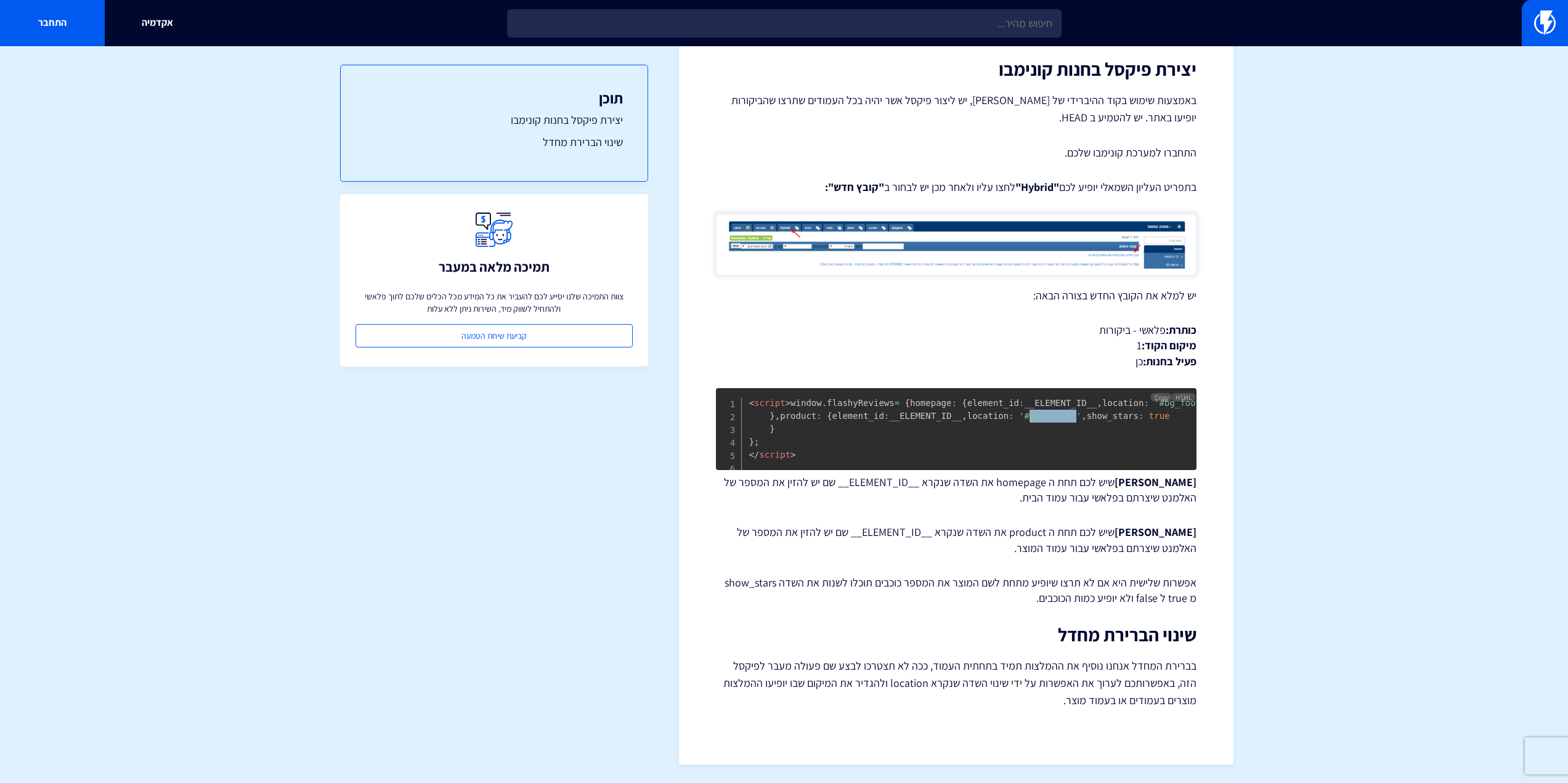
click at [1019, 421] on span "'#bg_footer'" at bounding box center [1050, 415] width 62 height 10
click at [919, 444] on pre "< script > window . flashyReviews = { homepage : { element_id : __ELEMENT_ID__ …" at bounding box center [956, 429] width 480 height 82
click at [1019, 411] on span "'#bg_footer'" at bounding box center [1050, 415] width 62 height 10
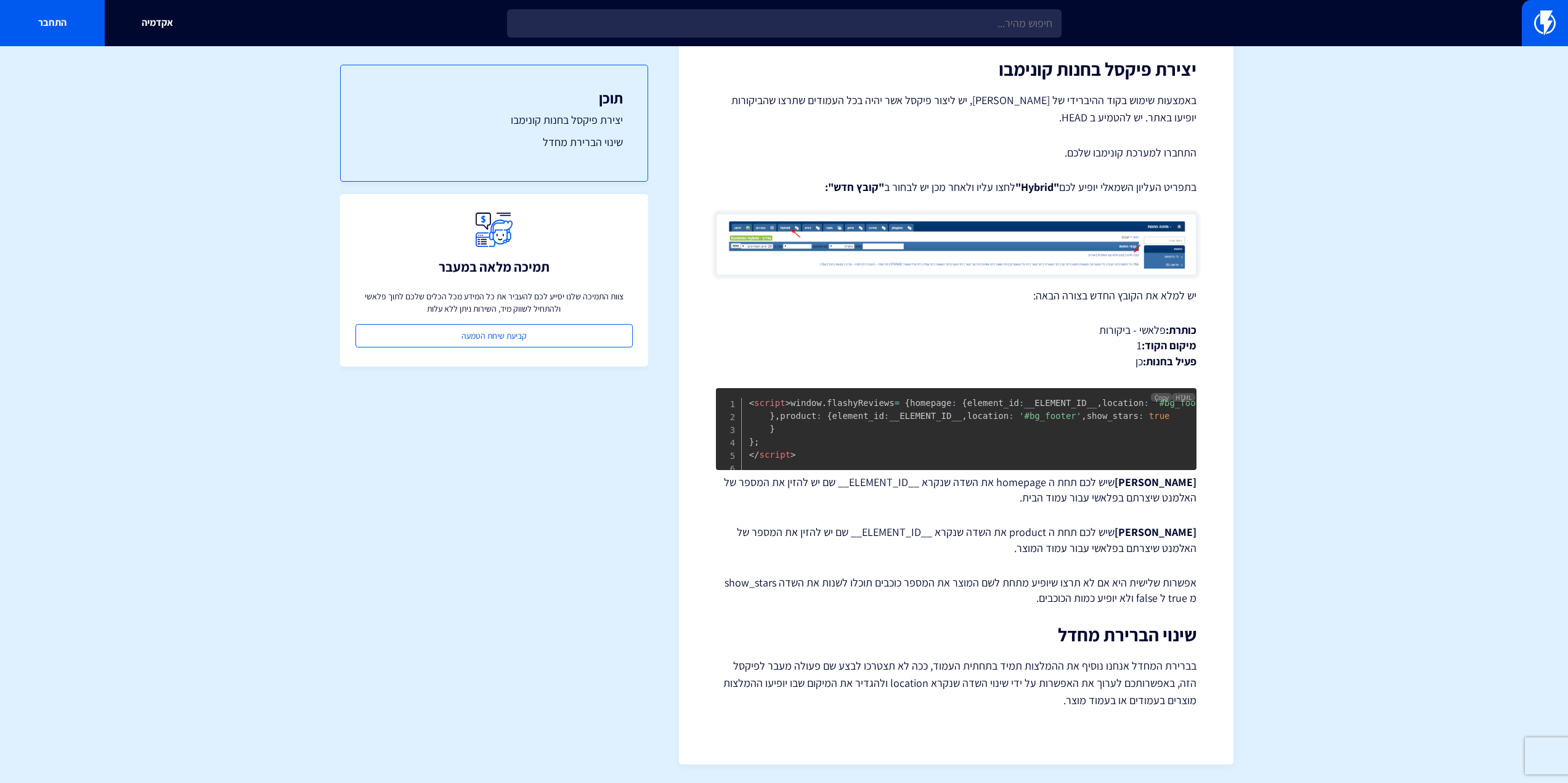
click at [1154, 398] on span "'#bg_footer'" at bounding box center [1185, 402] width 62 height 10
click at [1019, 411] on span "'#bg_footer'" at bounding box center [1050, 415] width 62 height 10
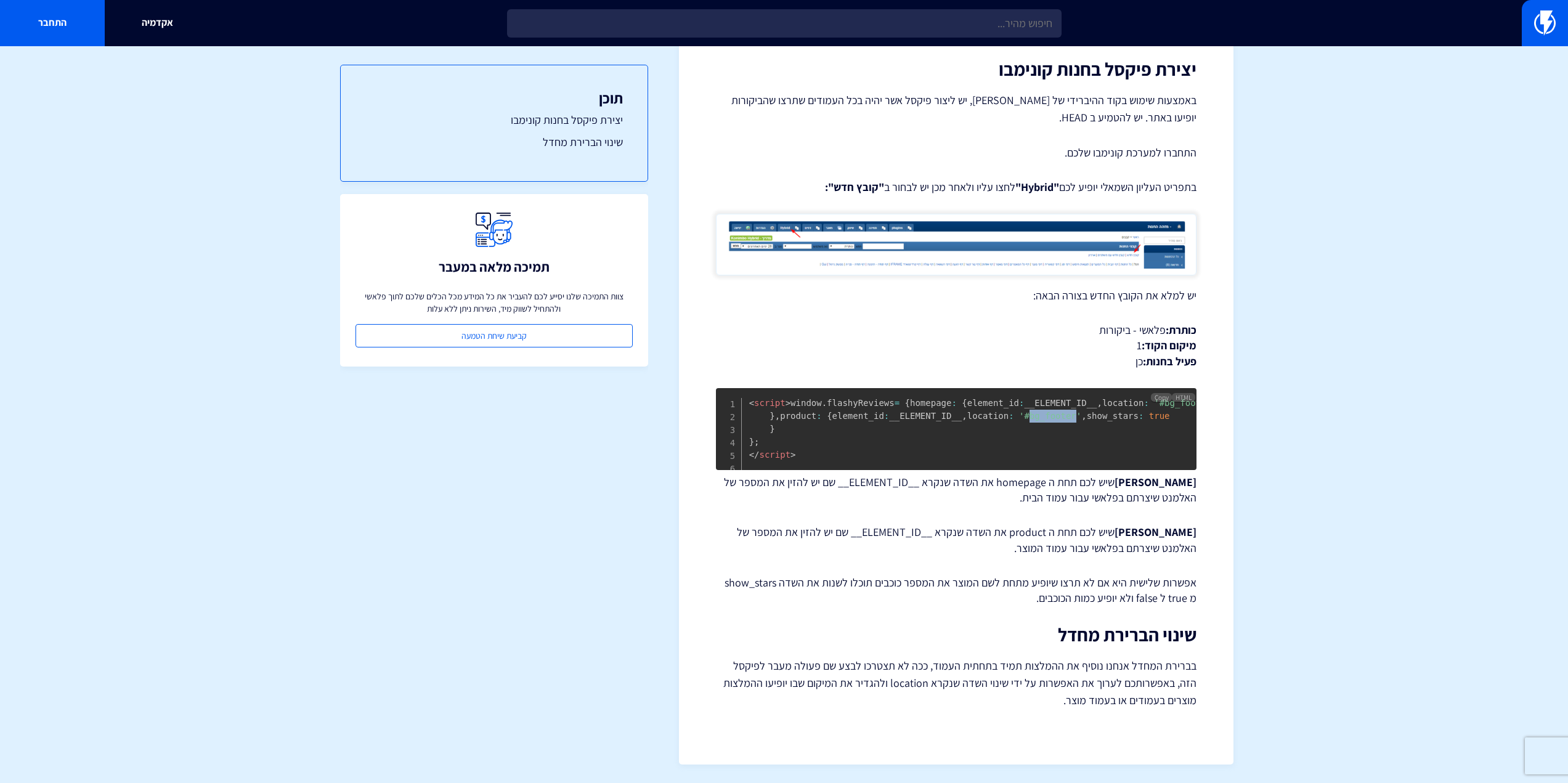
click at [1019, 411] on span "'#bg_footer'" at bounding box center [1050, 415] width 62 height 10
click at [1154, 398] on span "'#bg_footer'" at bounding box center [1185, 402] width 62 height 10
click at [914, 408] on pre "< script > window . flashyReviews = { homepage : { element_id : __ELEMENT_ID__ …" at bounding box center [956, 429] width 480 height 82
